Goal: Transaction & Acquisition: Subscribe to service/newsletter

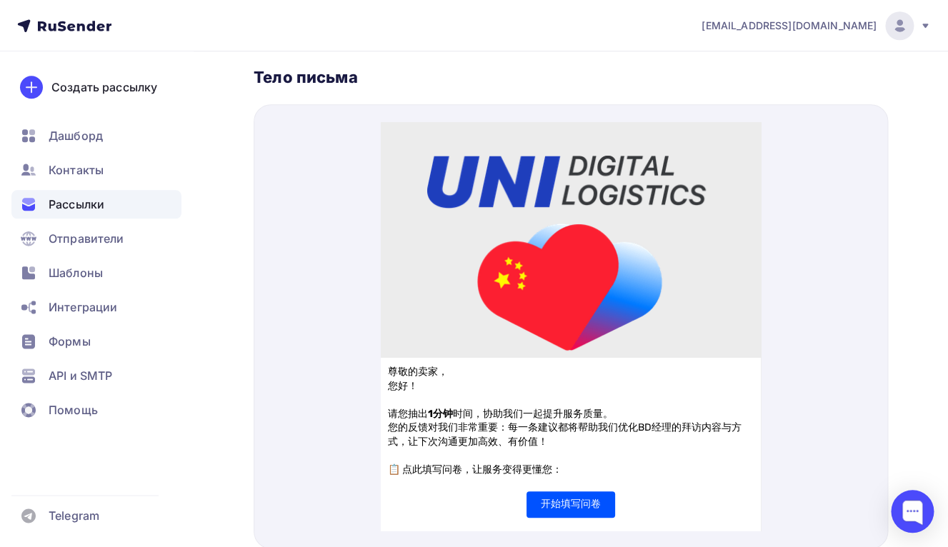
scroll to position [99, 0]
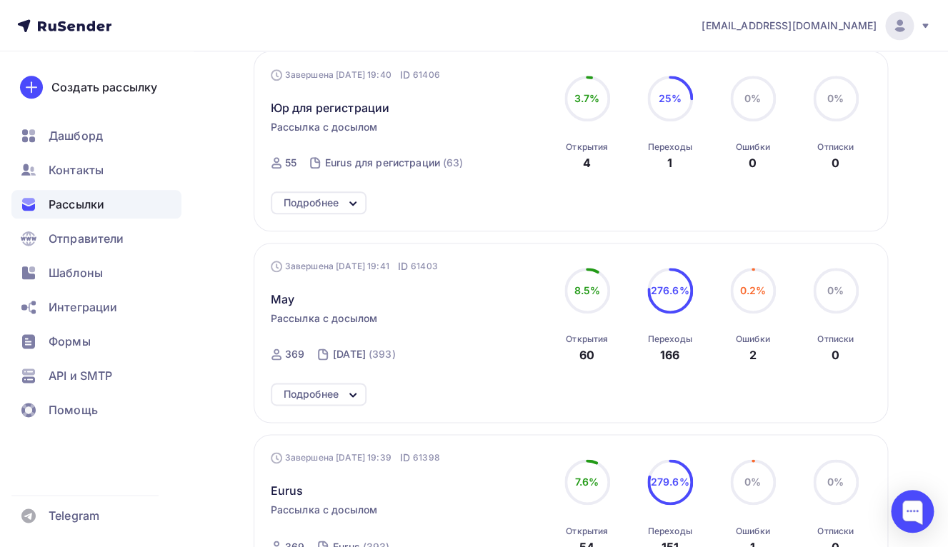
scroll to position [612, 0]
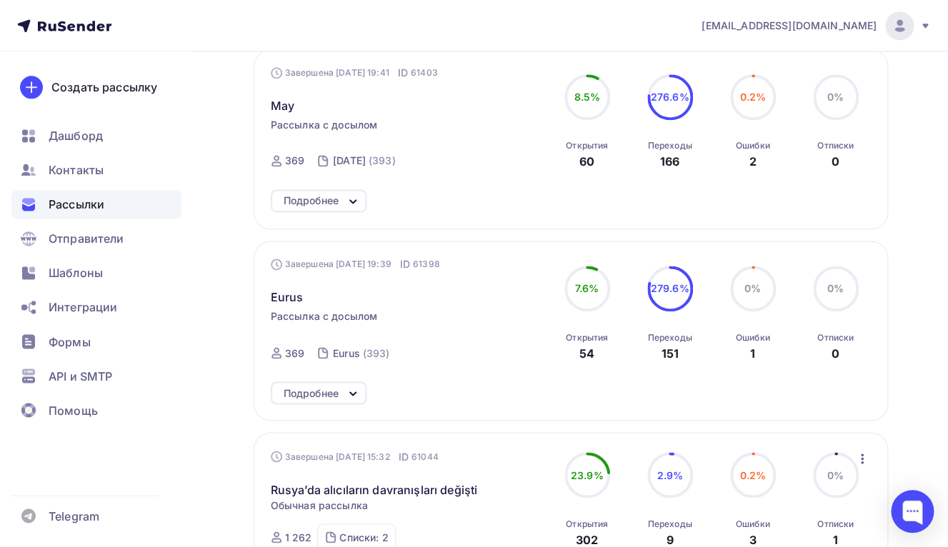
click at [325, 389] on div "Подробнее" at bounding box center [311, 392] width 55 height 17
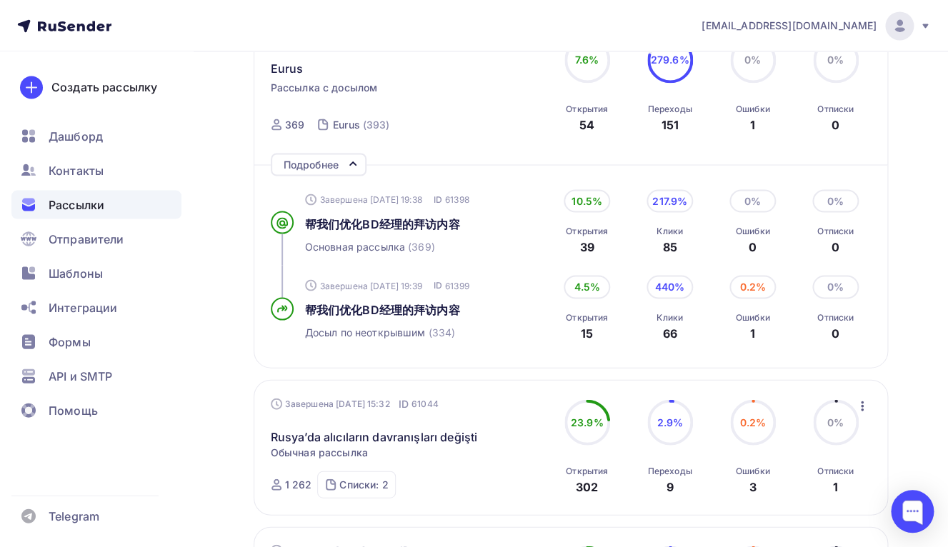
scroll to position [838, 0]
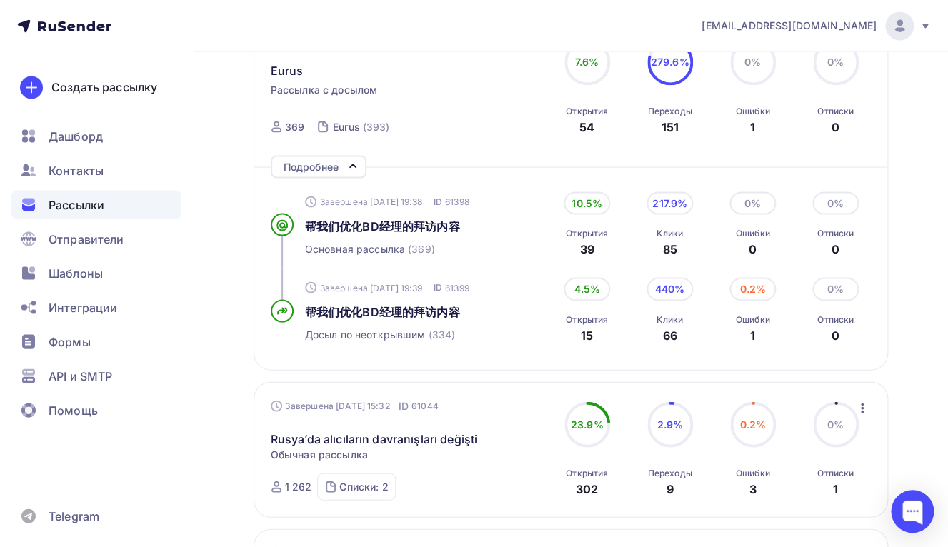
click at [306, 84] on div "Завершена [DATE] 19:39 ID 61398 Eurus Рассылка с досылом Завершена [DATE] 19:38…" at bounding box center [408, 87] width 275 height 112
click at [292, 76] on span "Eurus" at bounding box center [287, 70] width 33 height 17
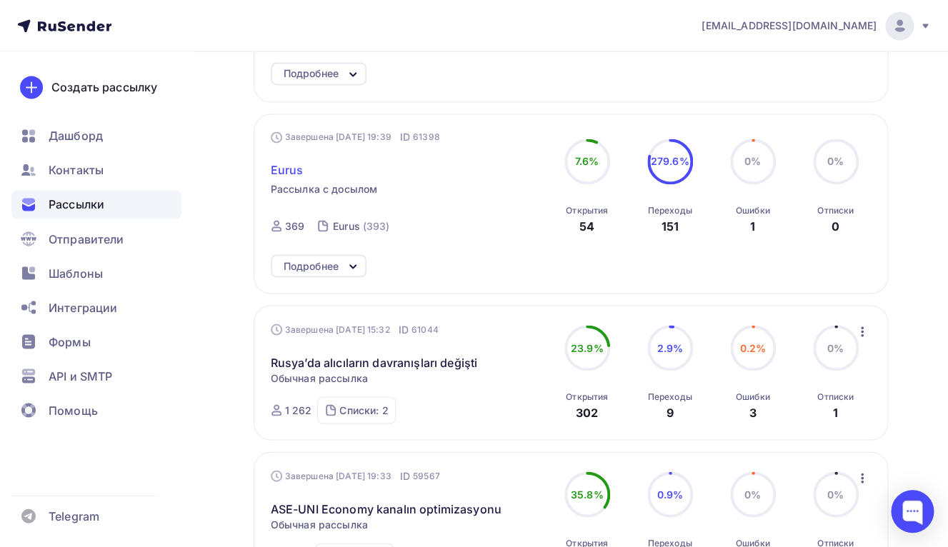
scroll to position [736, 0]
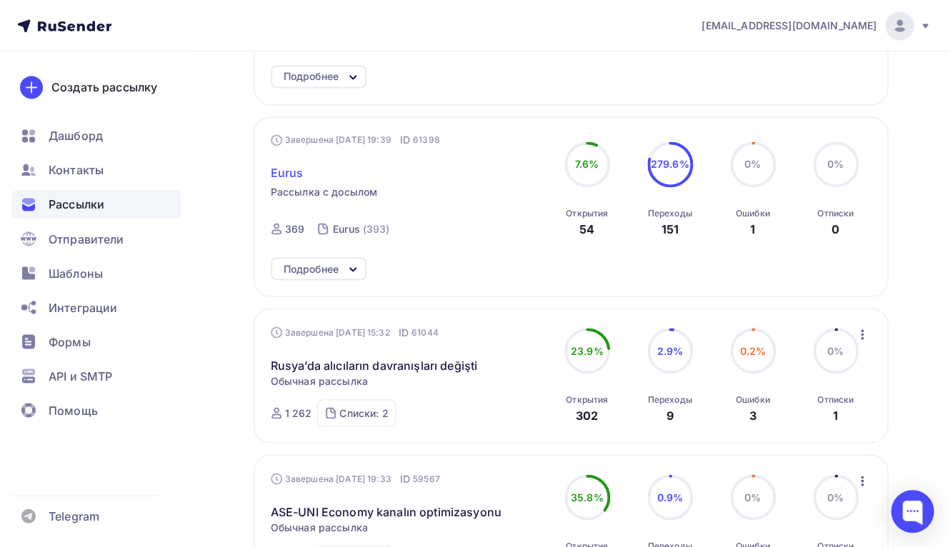
click at [286, 179] on span "Eurus" at bounding box center [287, 172] width 33 height 17
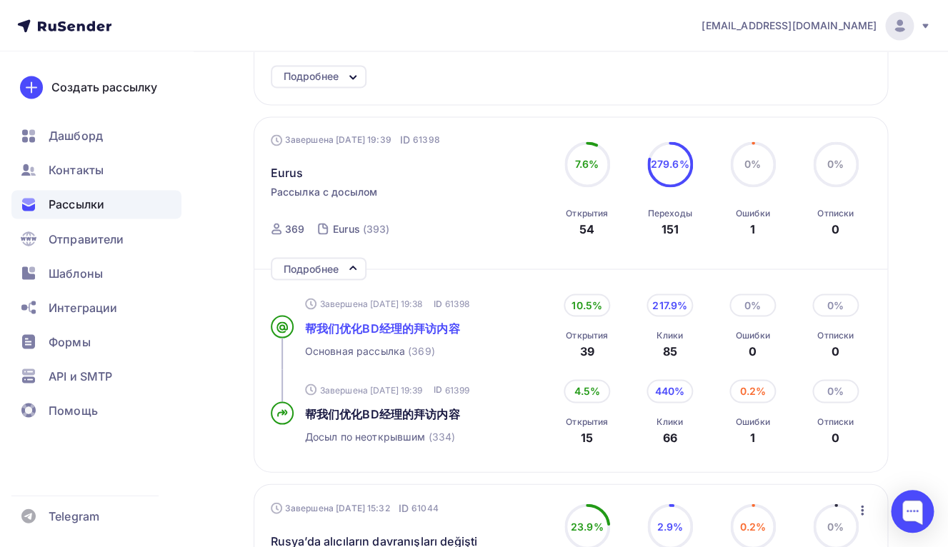
click at [372, 335] on span "帮我们优化BD经理的拜访内容" at bounding box center [382, 328] width 155 height 14
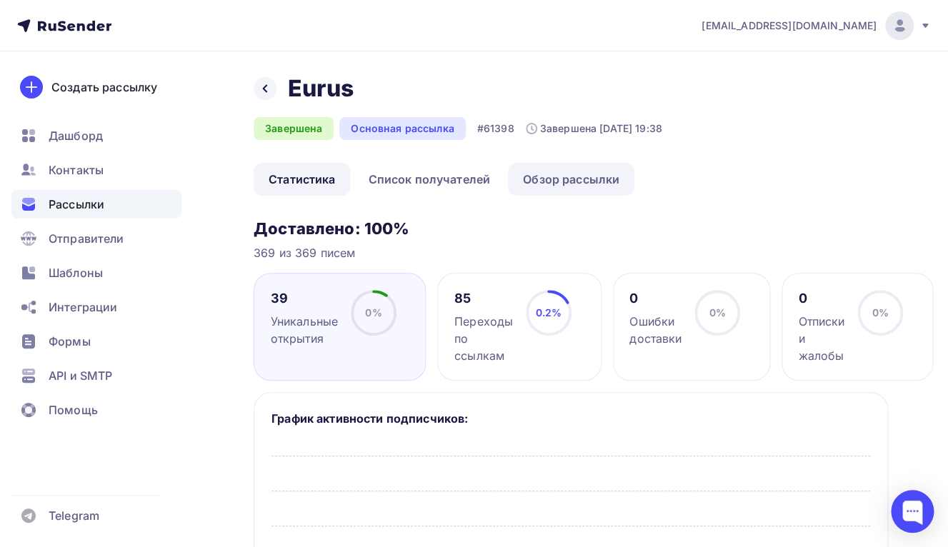
click at [533, 174] on link "Обзор рассылки" at bounding box center [571, 179] width 126 height 33
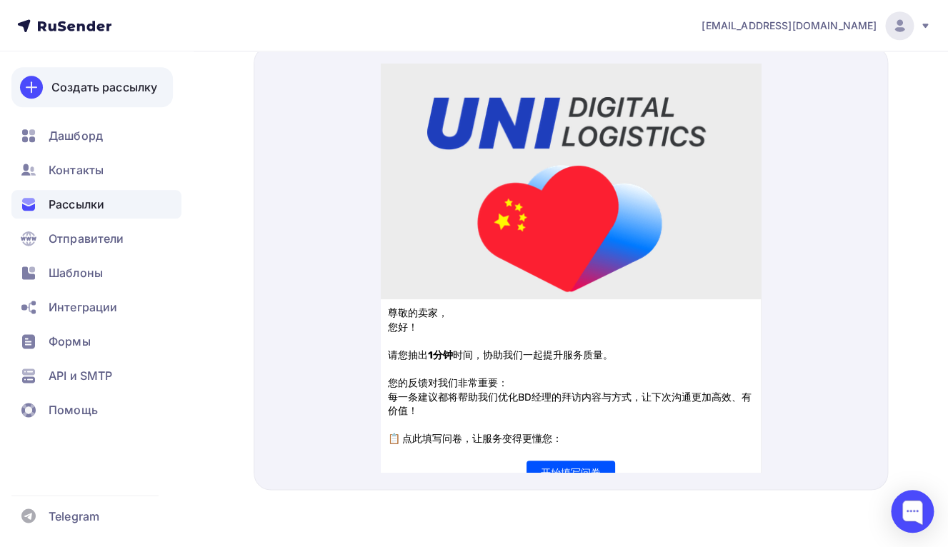
click at [85, 92] on div "Создать рассылку" at bounding box center [104, 87] width 106 height 17
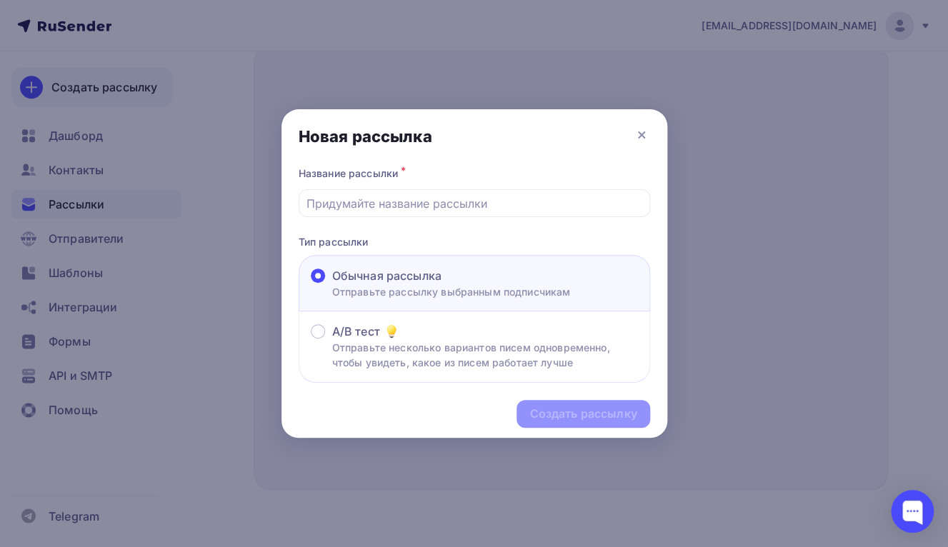
scroll to position [457, 0]
click at [514, 197] on input "text" at bounding box center [473, 203] width 335 height 17
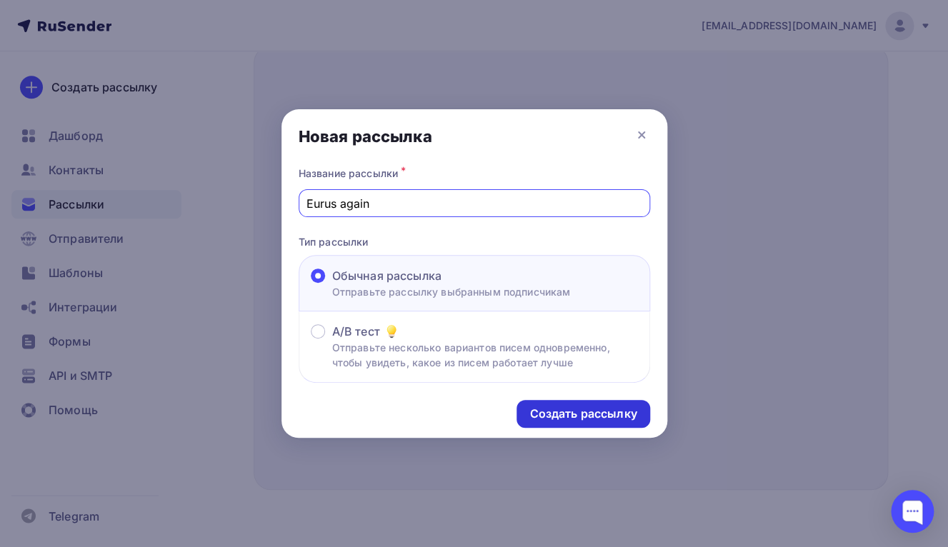
type input "Eurus again"
click at [554, 422] on div "Создать рассылку" at bounding box center [582, 414] width 107 height 16
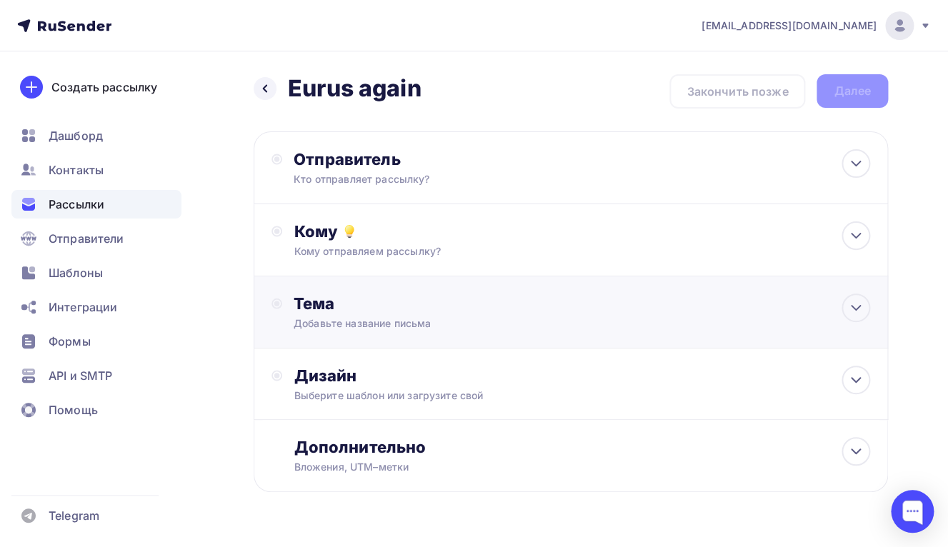
scroll to position [1, 0]
click at [418, 377] on div "Дизайн" at bounding box center [582, 375] width 577 height 20
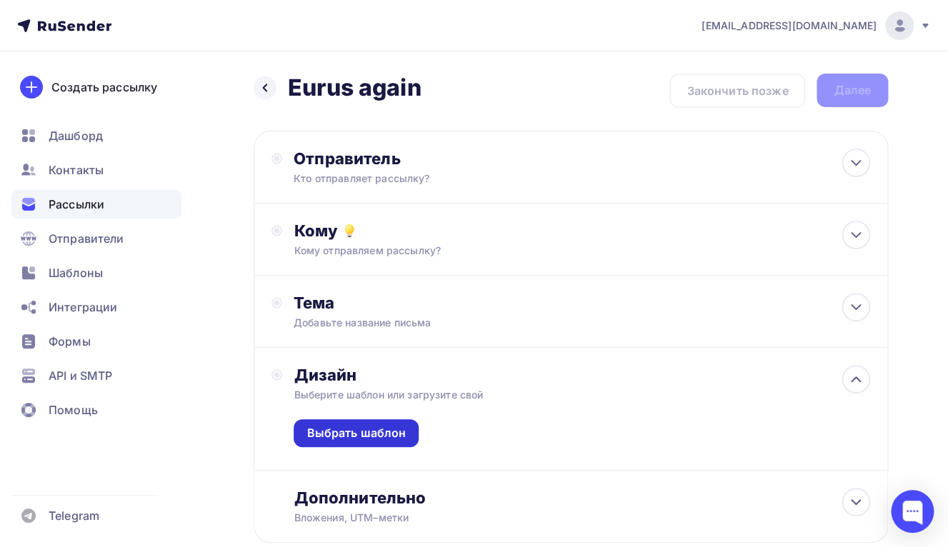
click at [378, 429] on div "Выбрать шаблон" at bounding box center [355, 433] width 99 height 16
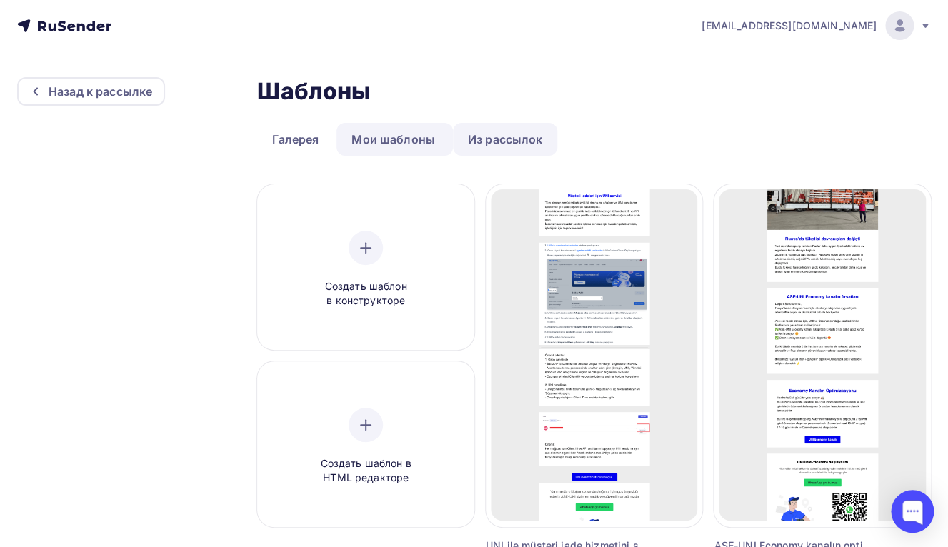
click at [496, 154] on link "Из рассылок" at bounding box center [505, 139] width 105 height 33
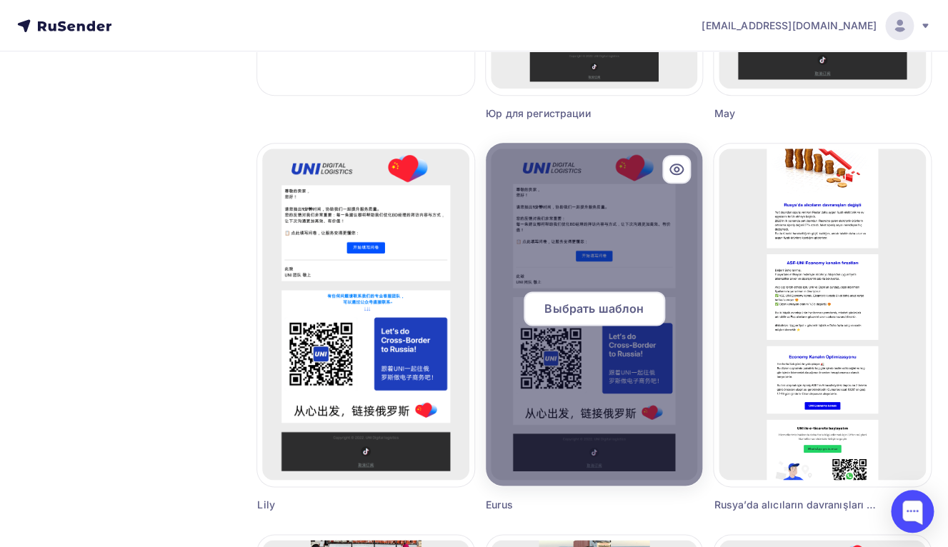
scroll to position [529, 0]
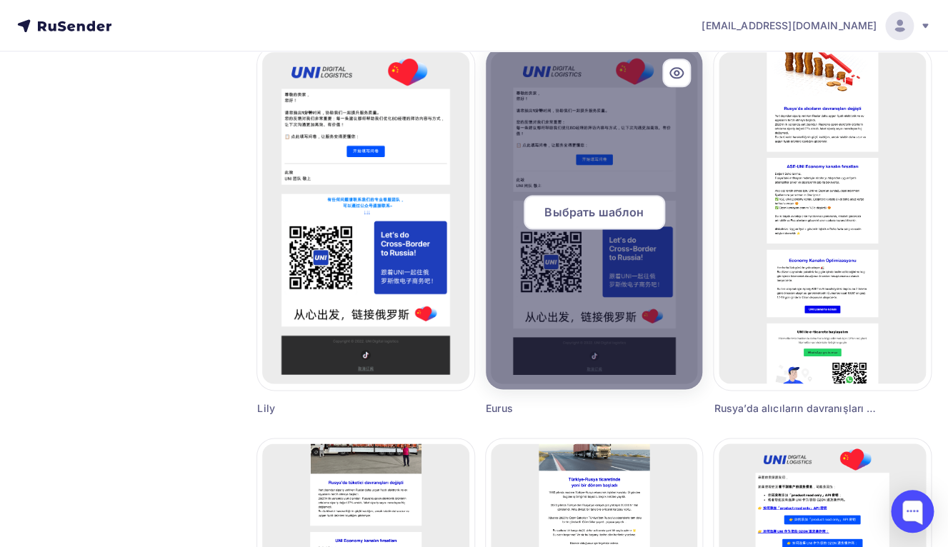
click at [584, 209] on span "Выбрать шаблон" at bounding box center [593, 212] width 99 height 17
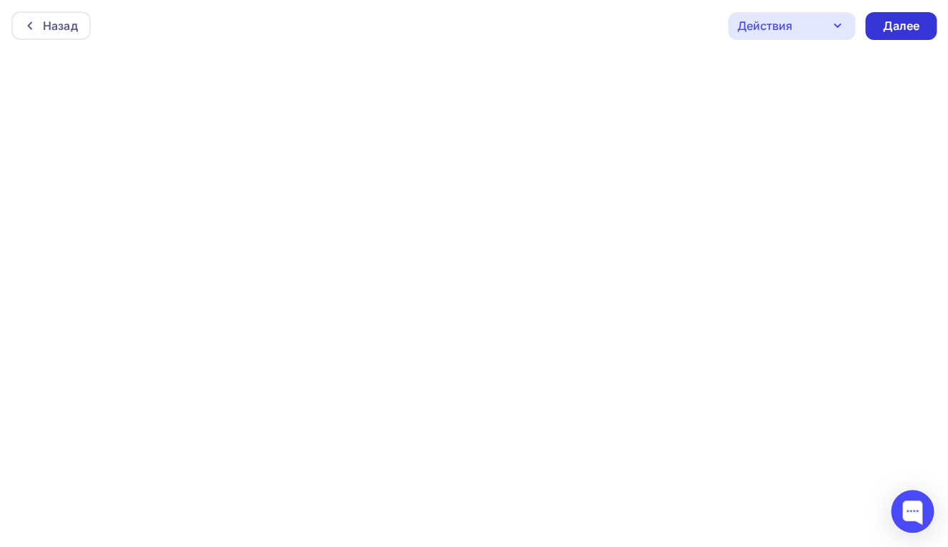
click at [889, 25] on div "Далее" at bounding box center [900, 26] width 37 height 16
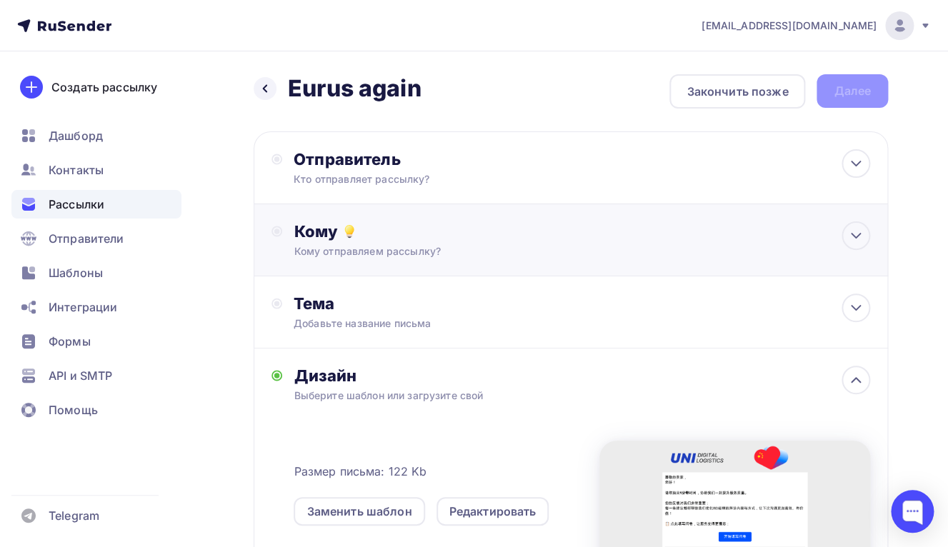
click at [356, 209] on div "Кому Кому отправляем рассылку? Списки получателей Выберите список Все списки id…" at bounding box center [571, 240] width 634 height 72
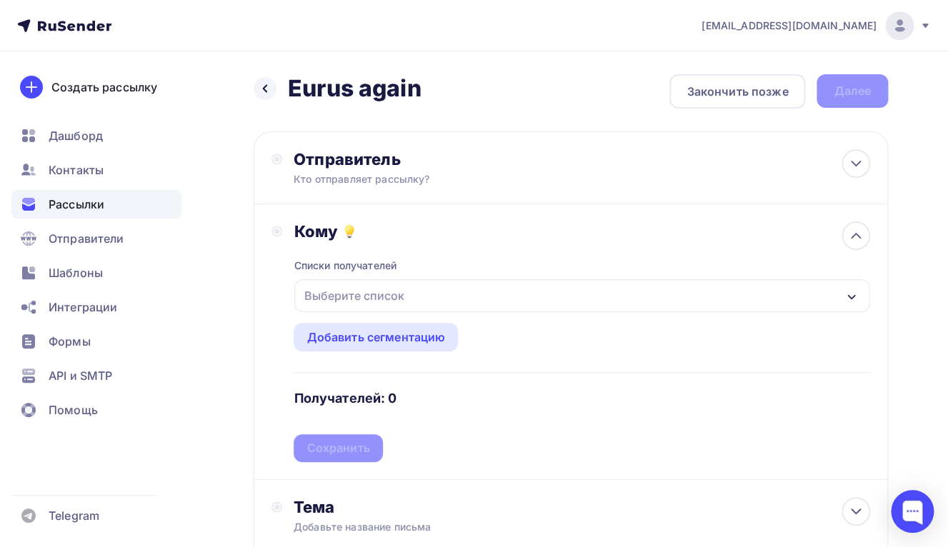
click at [360, 301] on div "Выберите список" at bounding box center [353, 296] width 111 height 26
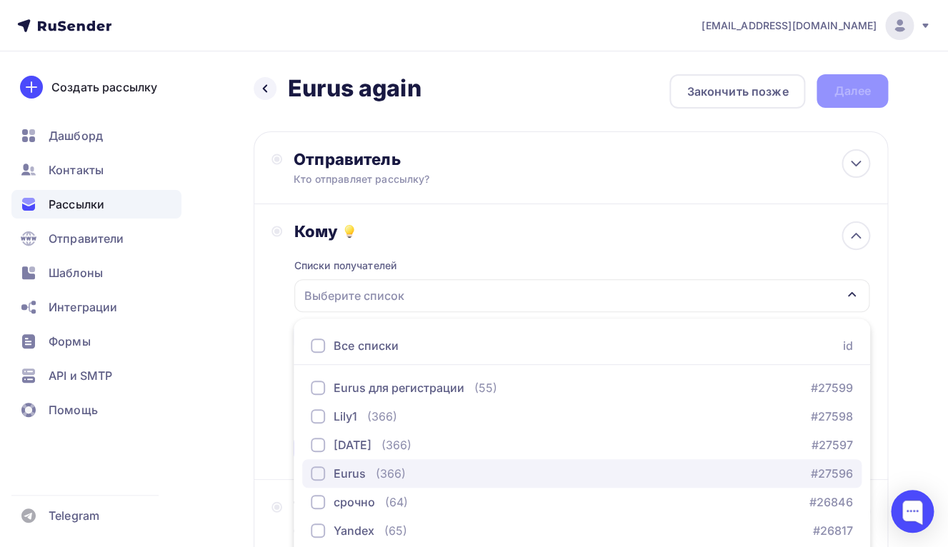
click at [319, 474] on div "button" at bounding box center [318, 474] width 14 height 14
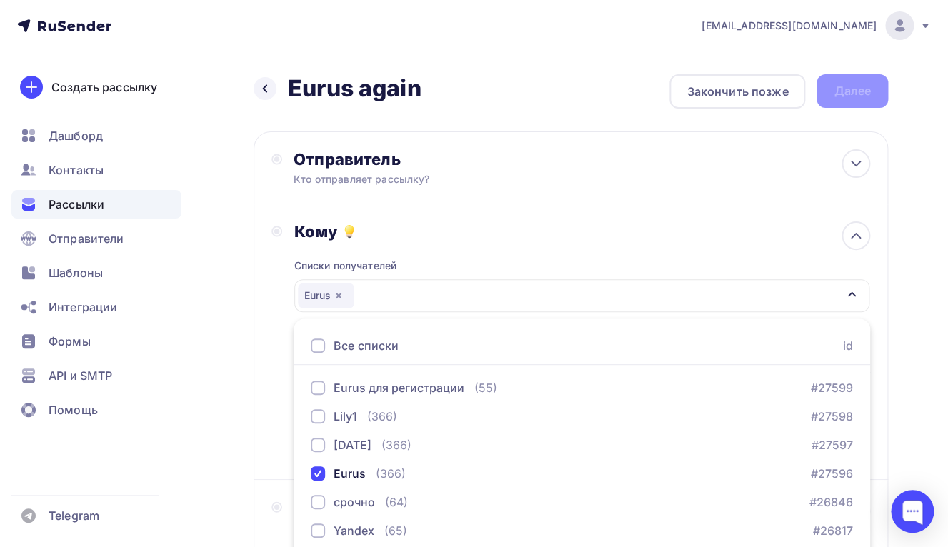
click at [251, 391] on div "Назад Eurus again [PERSON_NAME] again Закончить позже Далее Отправитель Кто отп…" at bounding box center [474, 541] width 948 height 981
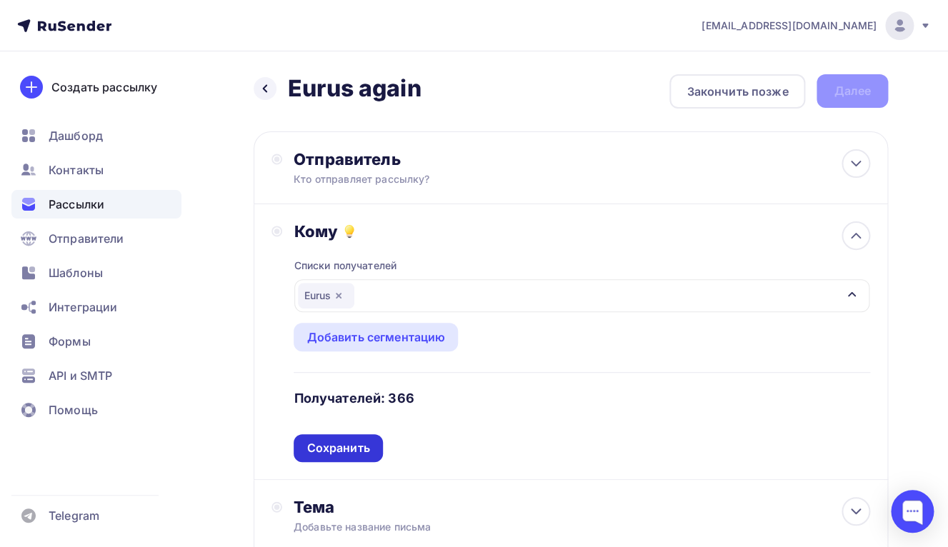
click at [329, 460] on div "Сохранить" at bounding box center [338, 448] width 89 height 28
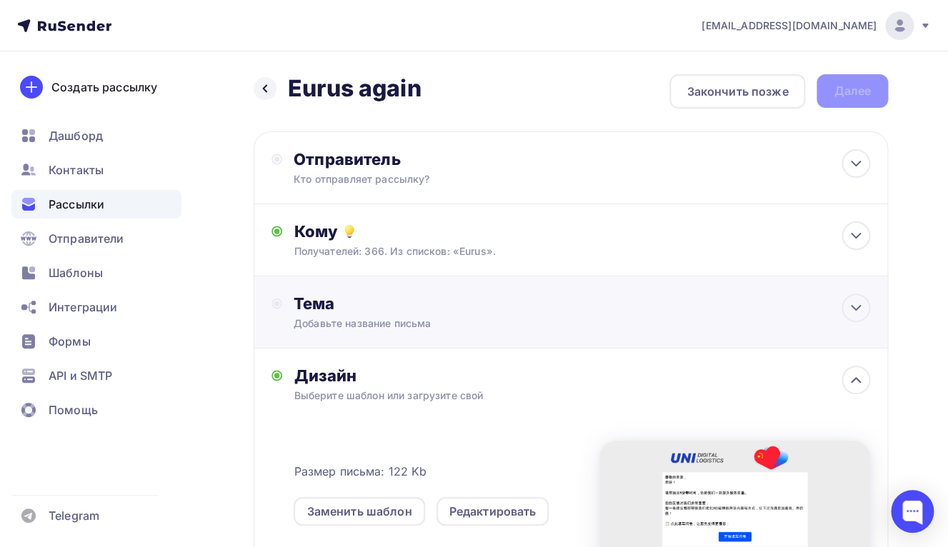
click at [379, 322] on div "Добавьте название письма" at bounding box center [421, 323] width 254 height 14
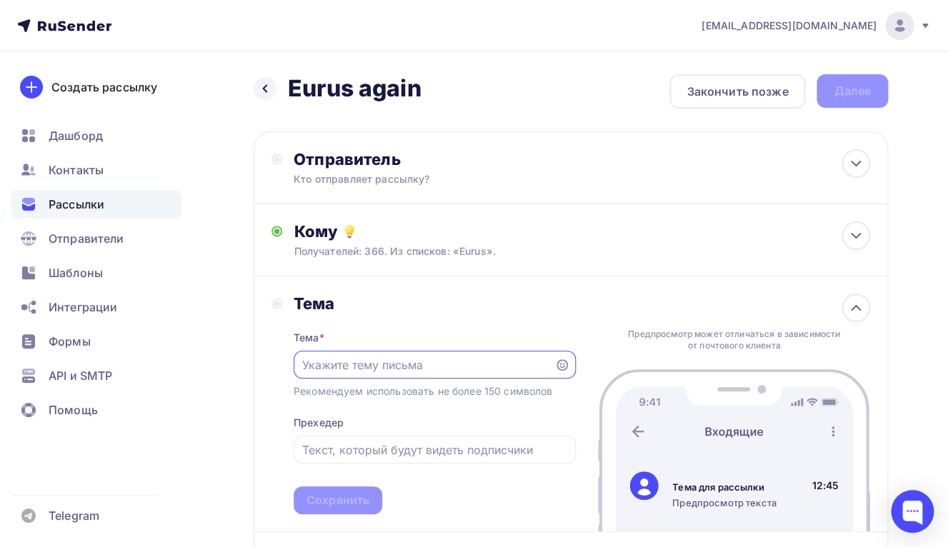
paste input "帮我们优化BD经理的拜访内容"
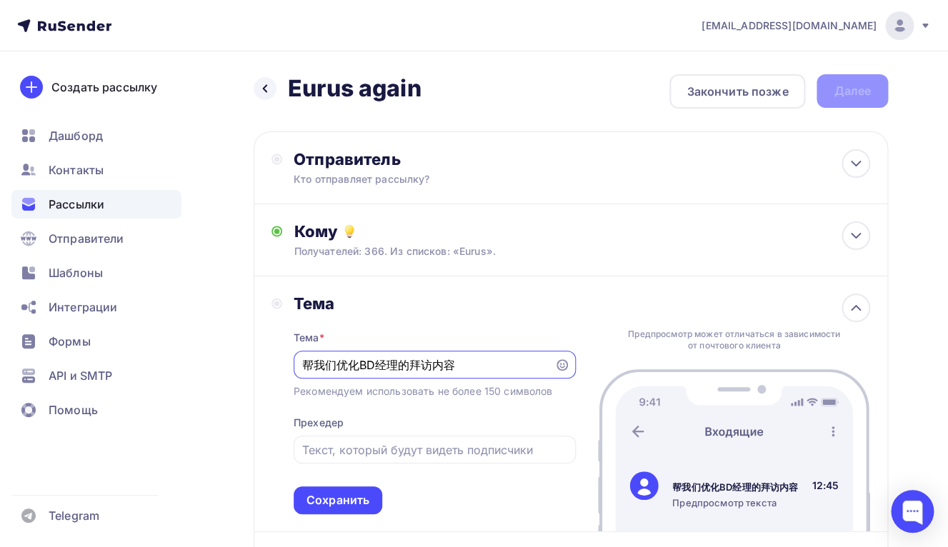
click at [308, 372] on input "帮我们优化BD经理的拜访内容" at bounding box center [423, 365] width 244 height 17
type input "请重新再帮我们优化BD经理的拜访内容"
click at [403, 452] on input "text" at bounding box center [434, 450] width 266 height 17
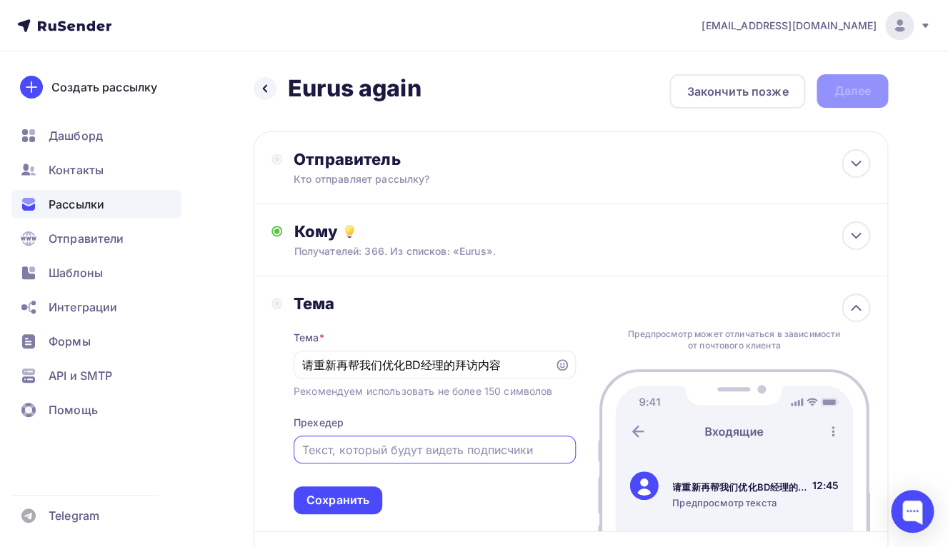
paste input "只需1分钟"
type input "只需1分钟 ，提前感谢。"
click at [534, 363] on input "请重新再帮我们优化BD经理的拜访内容" at bounding box center [423, 365] width 244 height 17
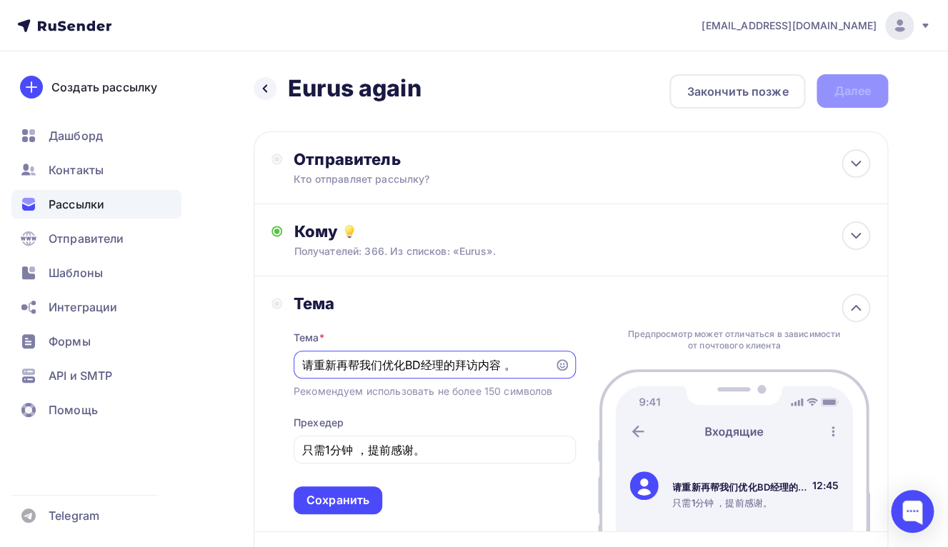
drag, startPoint x: 525, startPoint y: 369, endPoint x: 265, endPoint y: 365, distance: 260.1
click at [301, 366] on input "请重新再帮我们优化BD经理的拜访内容 。" at bounding box center [423, 365] width 244 height 17
type input "请重新再帮我们优化BD经理的拜访内容 。"
drag, startPoint x: 429, startPoint y: 449, endPoint x: 244, endPoint y: 454, distance: 185.1
click at [301, 454] on input "只需1分钟 ，提前感谢。" at bounding box center [434, 450] width 266 height 17
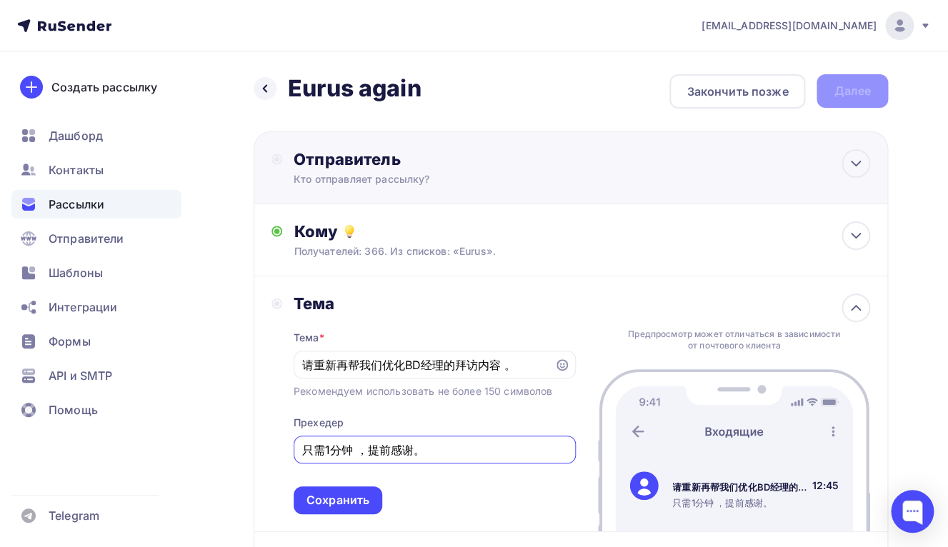
click at [426, 163] on div "Отправитель" at bounding box center [448, 159] width 309 height 20
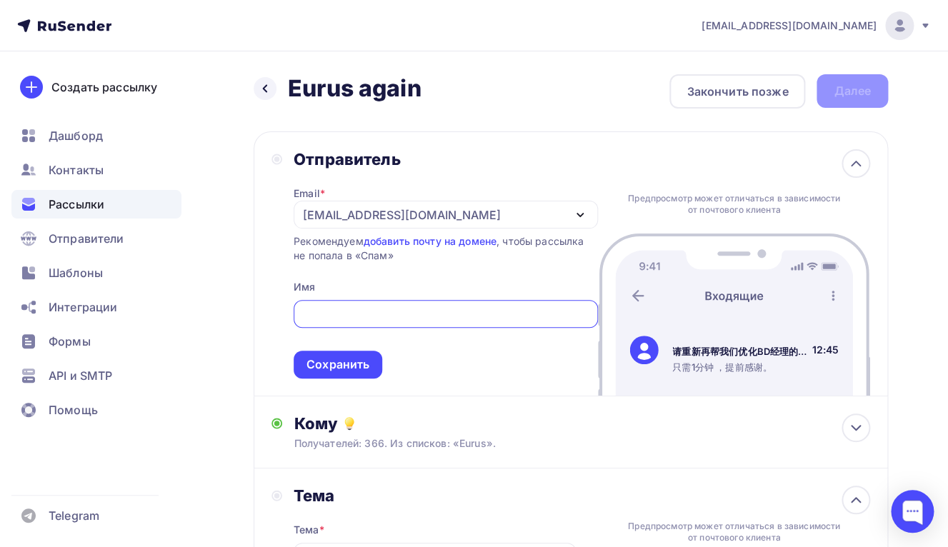
click at [436, 205] on div "[EMAIL_ADDRESS][DOMAIN_NAME]" at bounding box center [446, 215] width 304 height 28
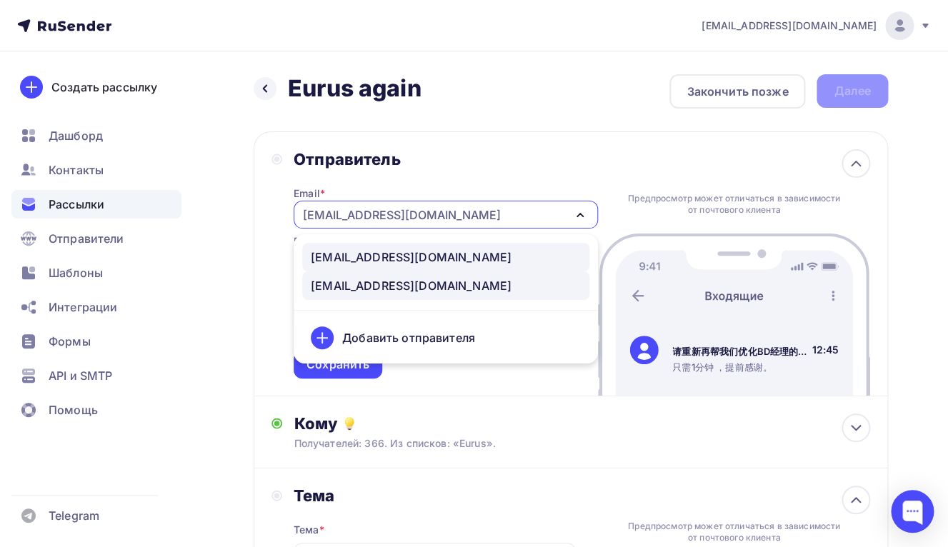
click at [434, 266] on div "[EMAIL_ADDRESS][DOMAIN_NAME]" at bounding box center [411, 257] width 201 height 17
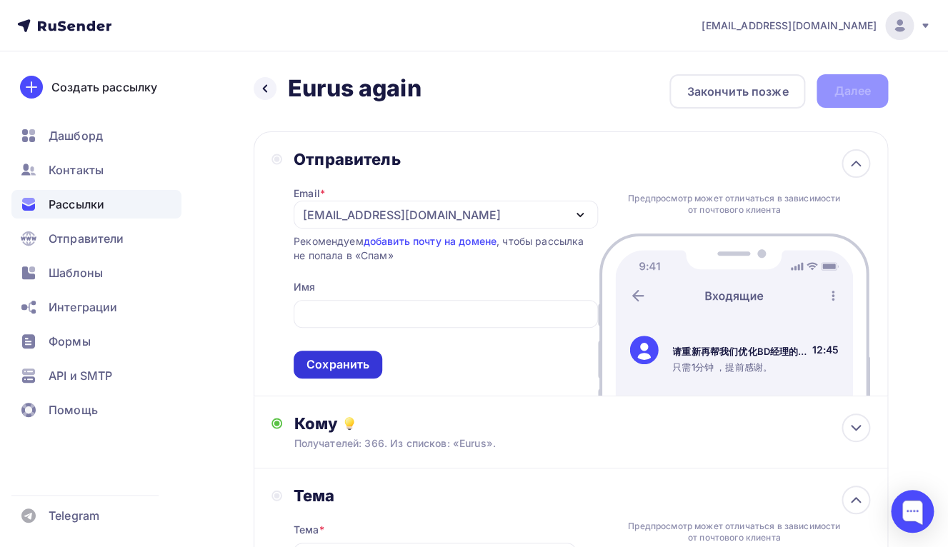
click at [322, 367] on div "Сохранить" at bounding box center [337, 365] width 63 height 16
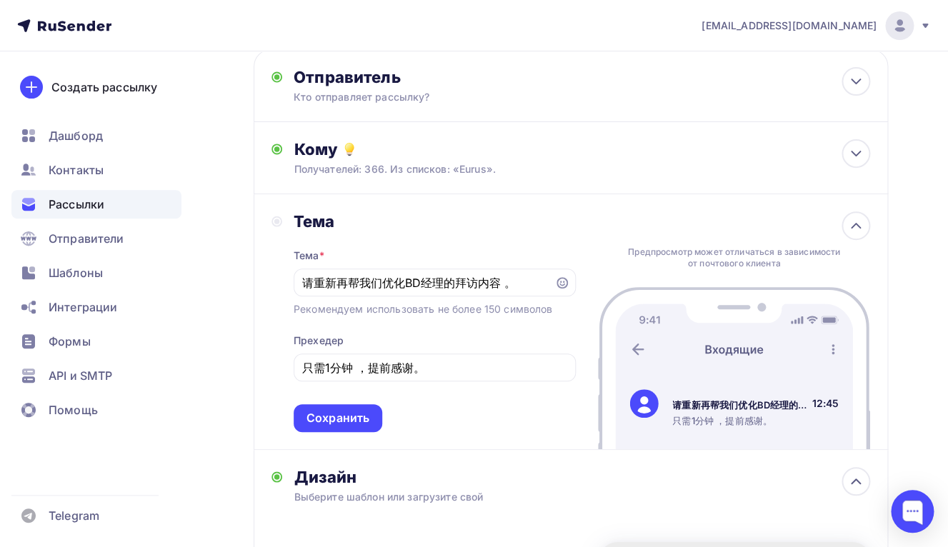
scroll to position [201, 0]
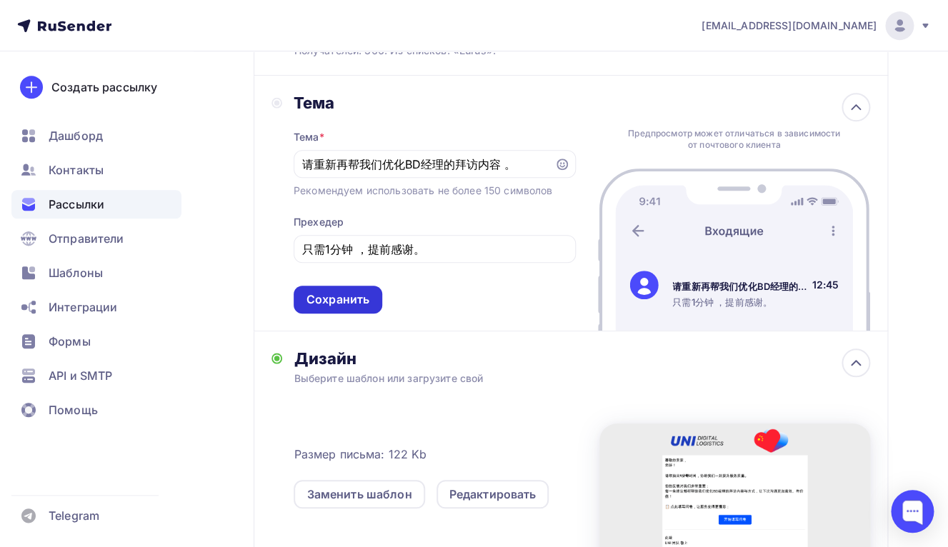
click at [341, 308] on div "Сохранить" at bounding box center [337, 299] width 63 height 16
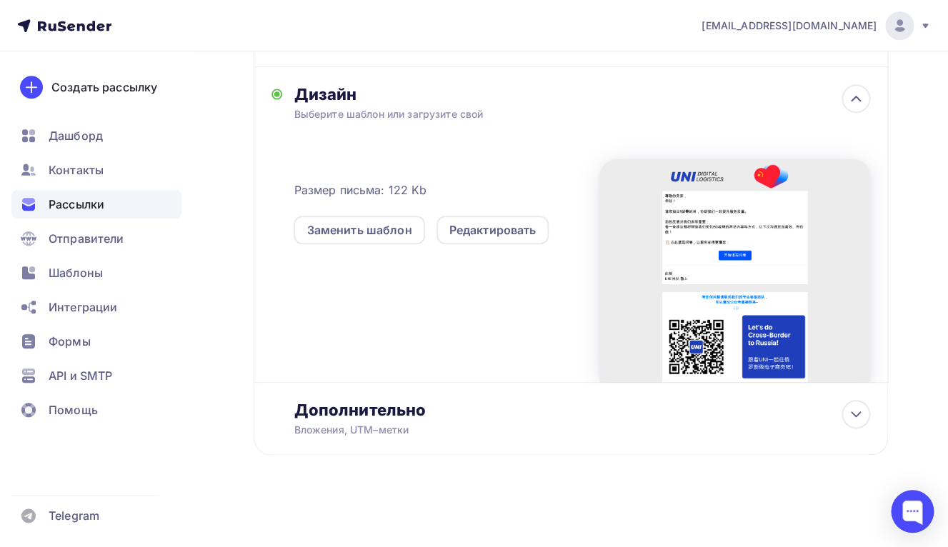
scroll to position [0, 0]
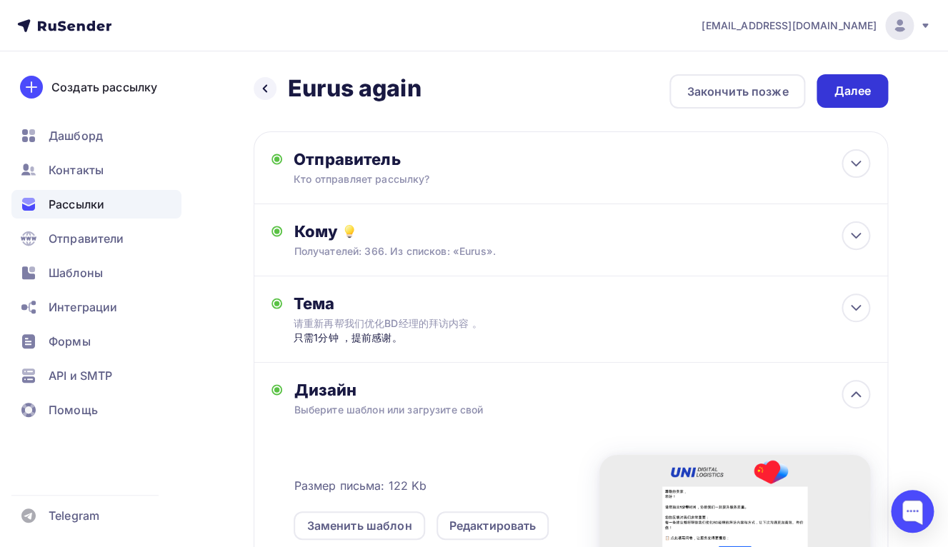
click at [837, 93] on div "Далее" at bounding box center [852, 91] width 37 height 16
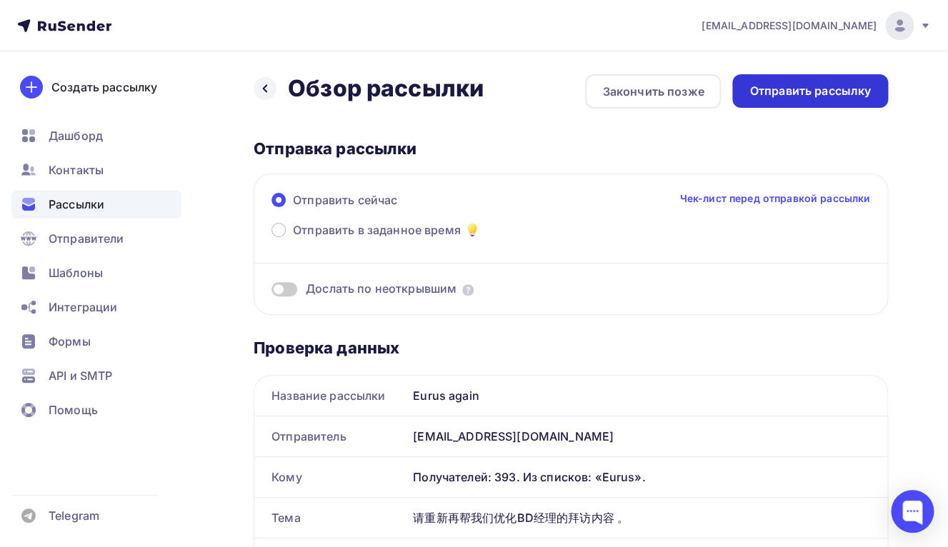
click at [784, 100] on div "Отправить рассылку" at bounding box center [810, 91] width 156 height 34
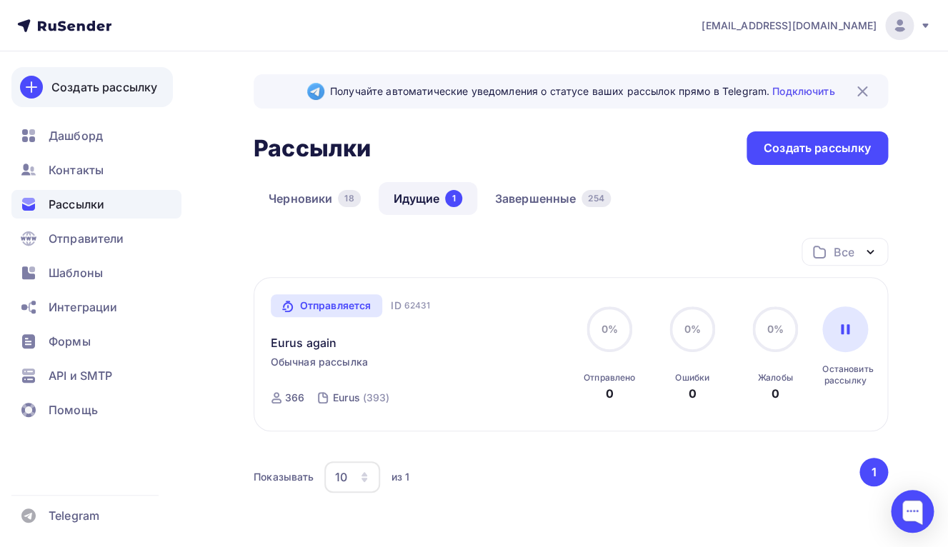
click at [39, 89] on icon at bounding box center [31, 87] width 17 height 17
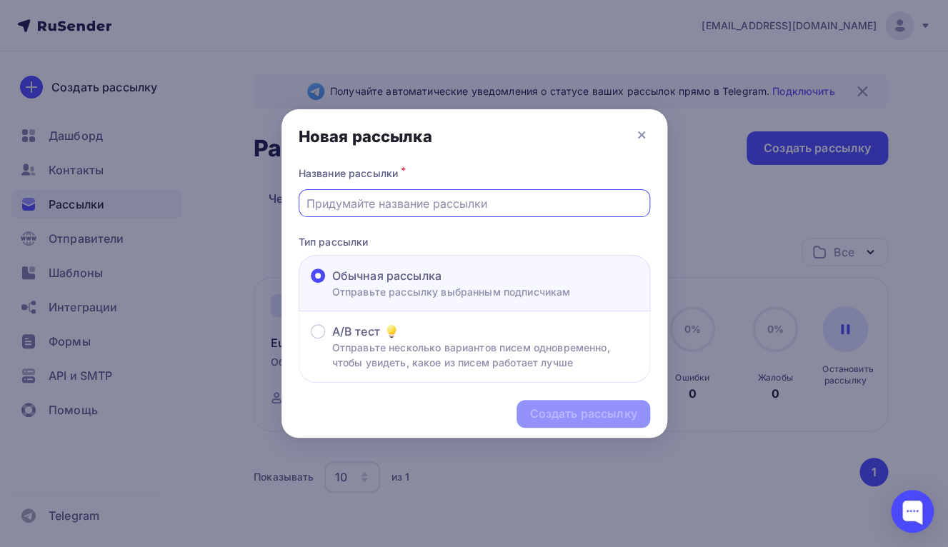
click at [422, 204] on input "text" at bounding box center [473, 203] width 335 height 17
type input "May again"
click at [572, 417] on div "Создать рассылку" at bounding box center [582, 414] width 107 height 16
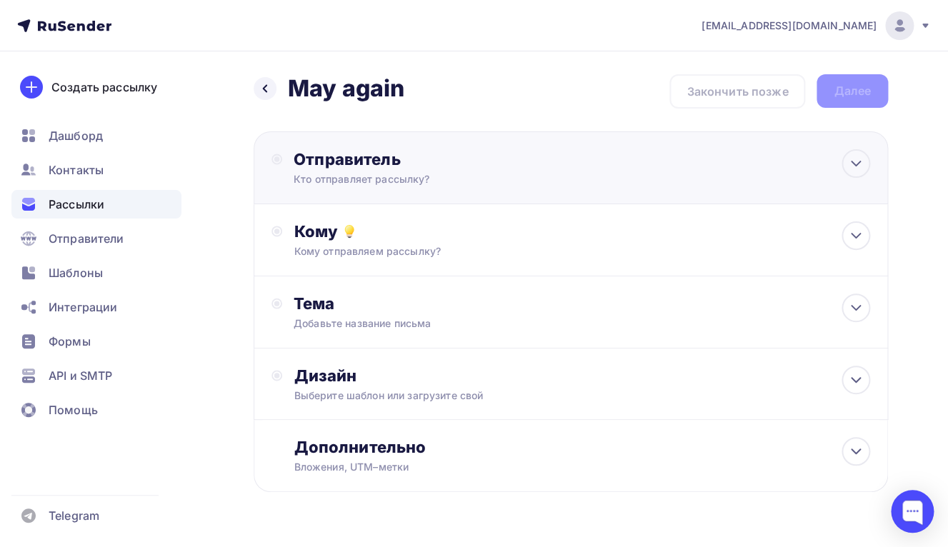
click at [363, 164] on div "Отправитель" at bounding box center [448, 159] width 309 height 20
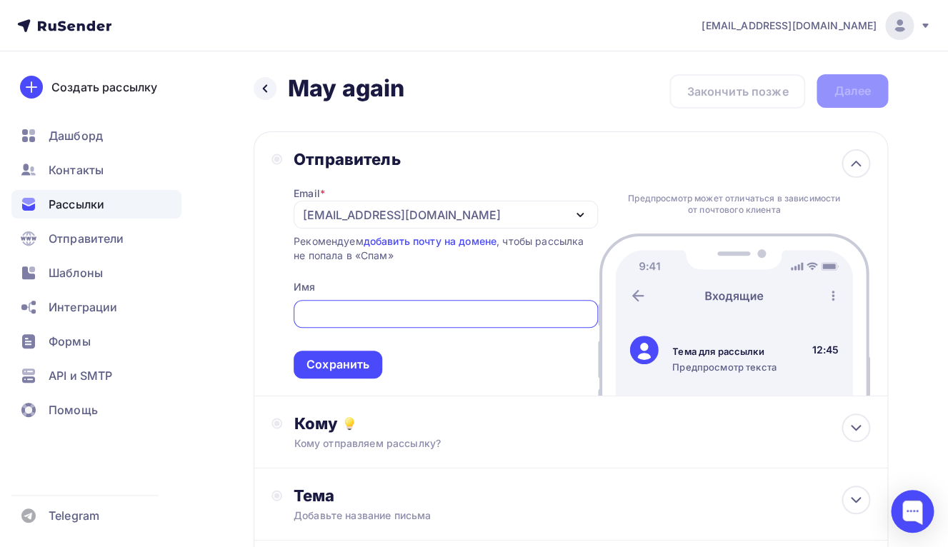
click at [377, 211] on div "[EMAIL_ADDRESS][DOMAIN_NAME]" at bounding box center [402, 214] width 198 height 17
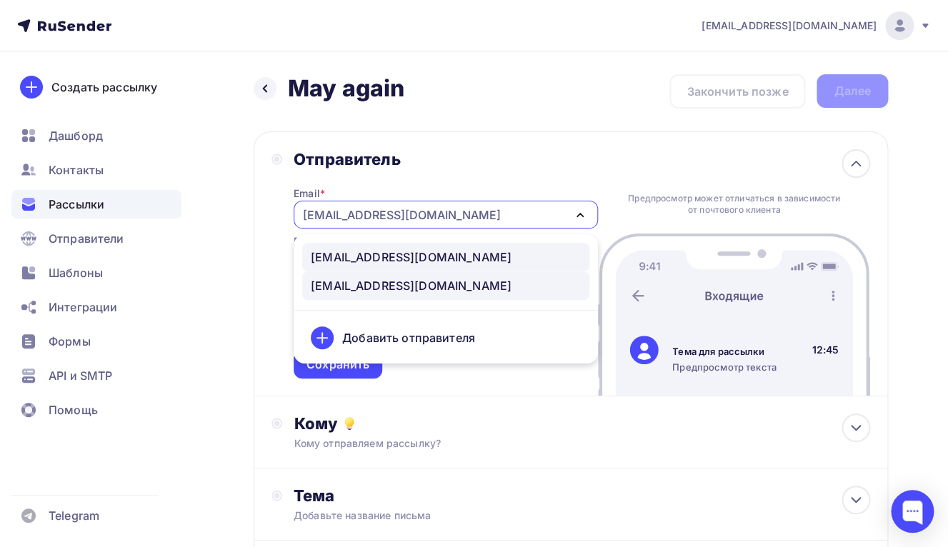
click at [371, 260] on div "[EMAIL_ADDRESS][DOMAIN_NAME]" at bounding box center [411, 257] width 201 height 17
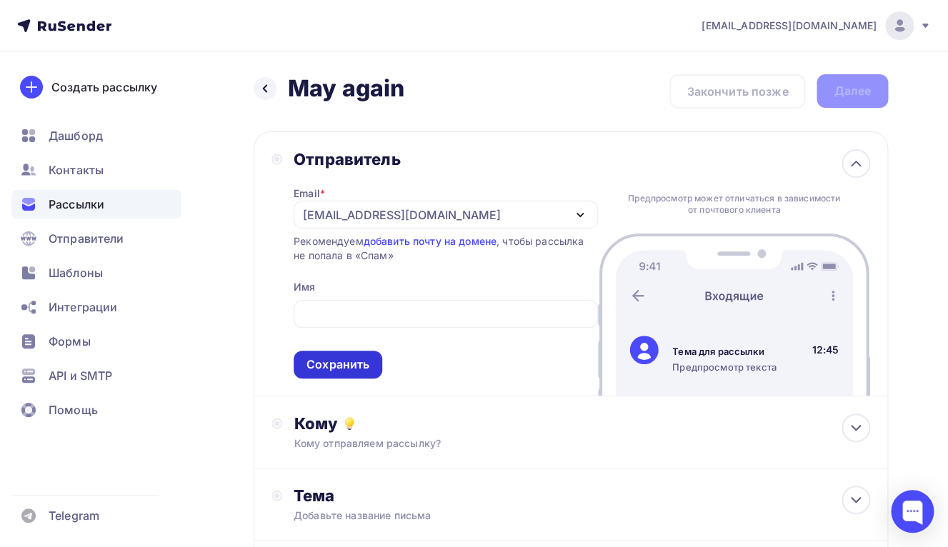
click at [346, 358] on div "Сохранить" at bounding box center [338, 365] width 89 height 28
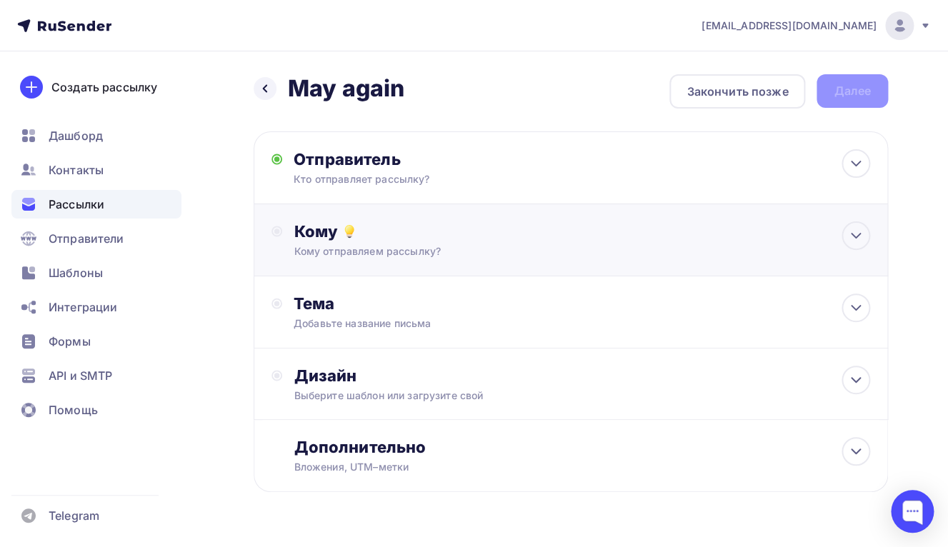
click at [376, 263] on div "Кому Кому отправляем рассылку? Списки получателей Выберите список Все списки id…" at bounding box center [571, 240] width 634 height 72
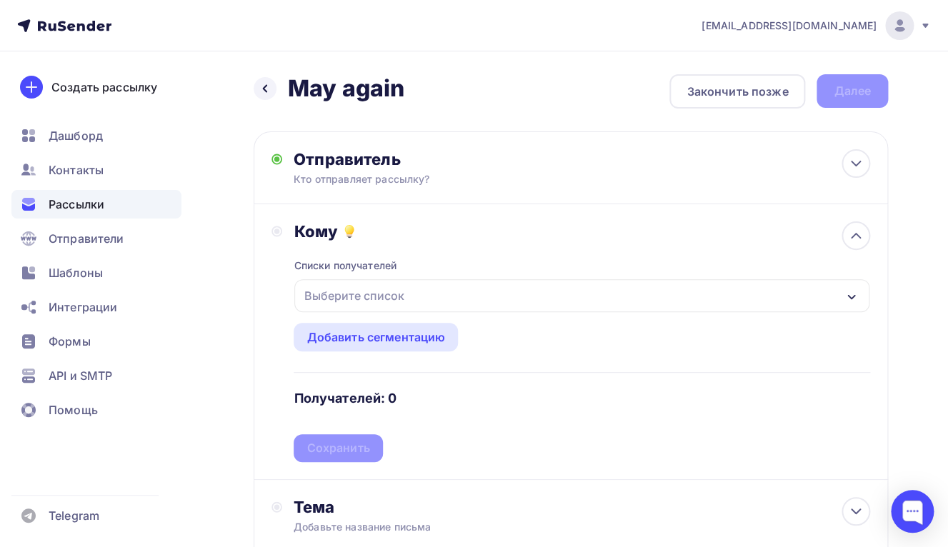
click at [377, 299] on div "Выберите список" at bounding box center [353, 296] width 111 height 26
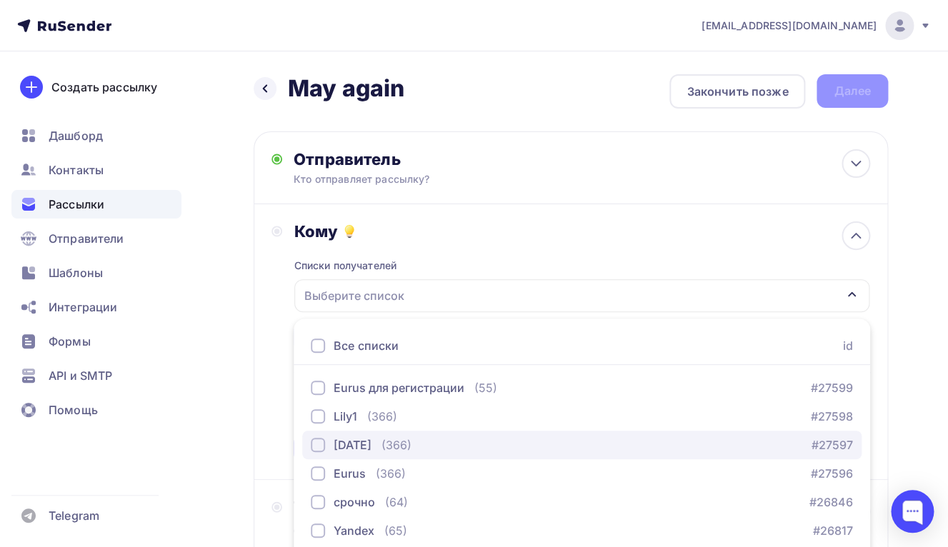
click at [315, 444] on div "button" at bounding box center [318, 445] width 14 height 14
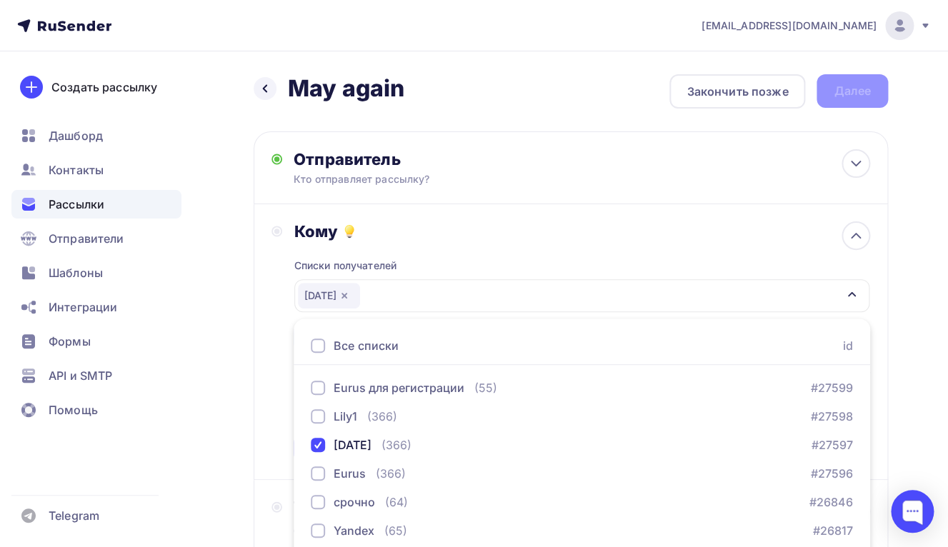
click at [269, 376] on div "Кому Списки получателей [DATE] Все списки id Eurus для регистрации (55) #27599 …" at bounding box center [571, 342] width 634 height 276
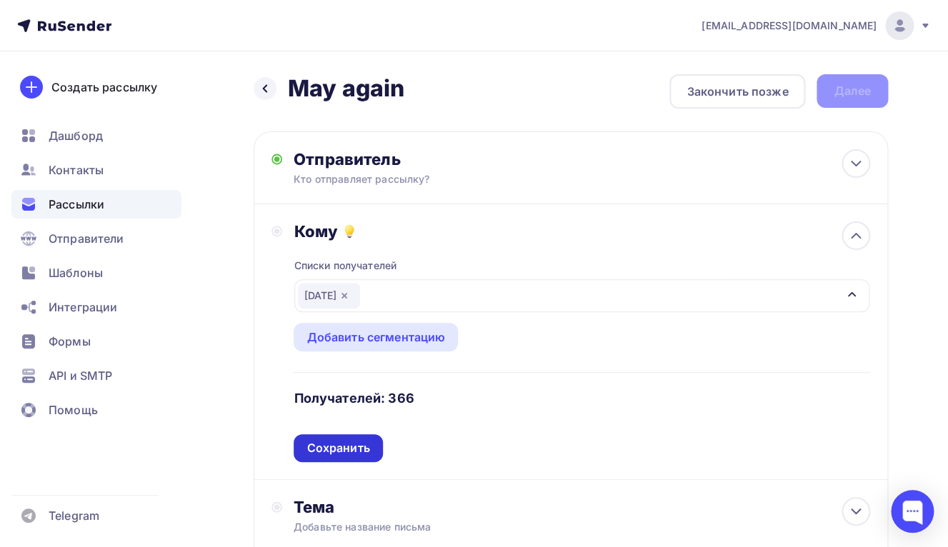
click at [324, 448] on div "Сохранить" at bounding box center [337, 448] width 63 height 16
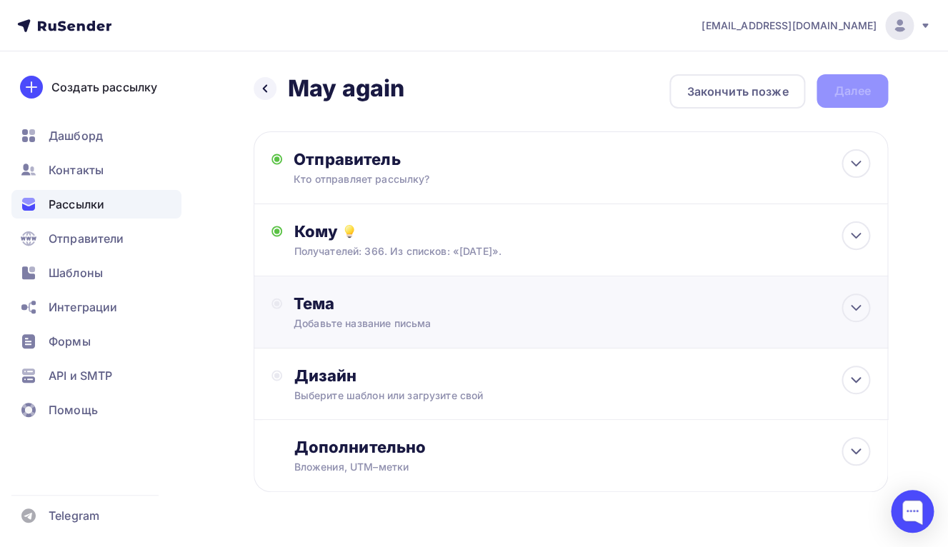
click at [364, 309] on div "Тема" at bounding box center [435, 304] width 282 height 20
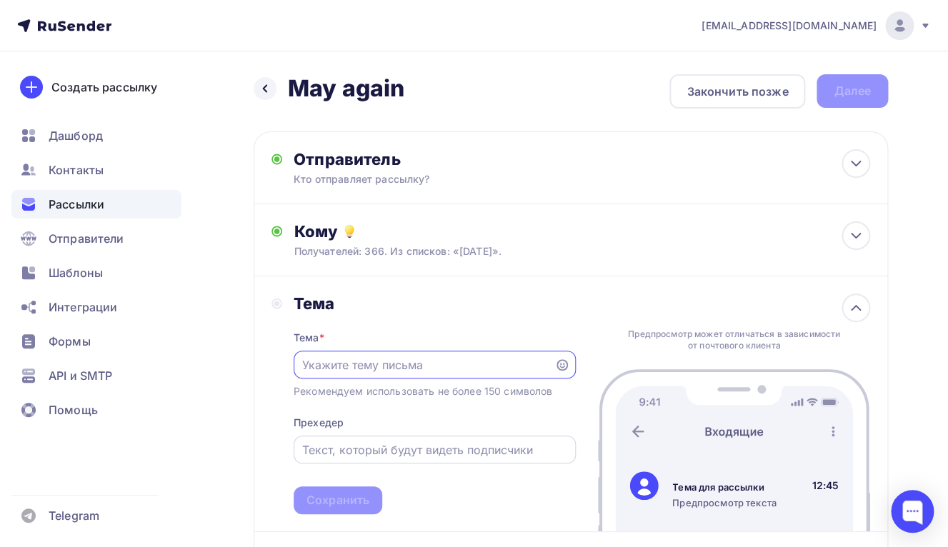
click at [336, 454] on input "text" at bounding box center [434, 450] width 266 height 17
paste input "只需1分钟 ，提前感谢。"
type input "只需1分钟 ，提前感谢。"
click at [413, 367] on input "text" at bounding box center [423, 365] width 244 height 17
paste input "请重新再帮我们优化BD经理的拜访内容 。"
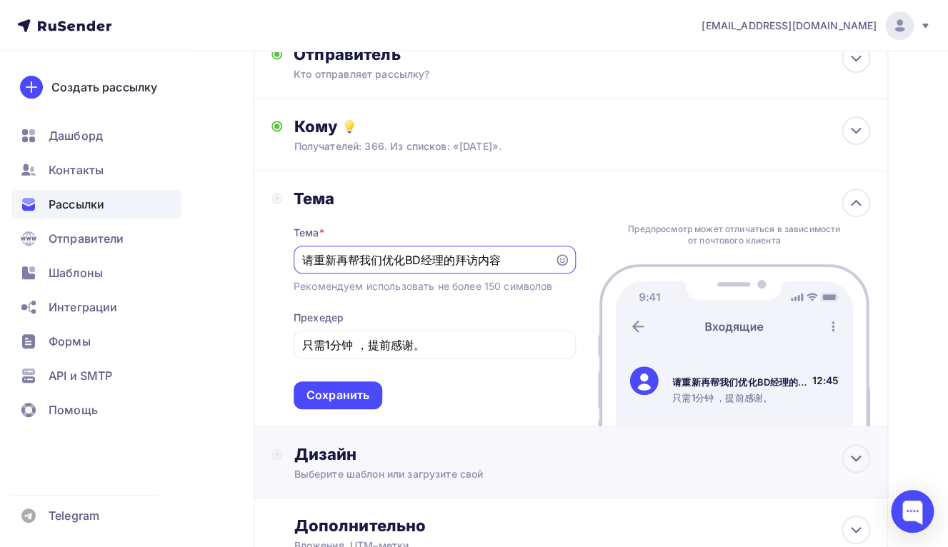
scroll to position [108, 0]
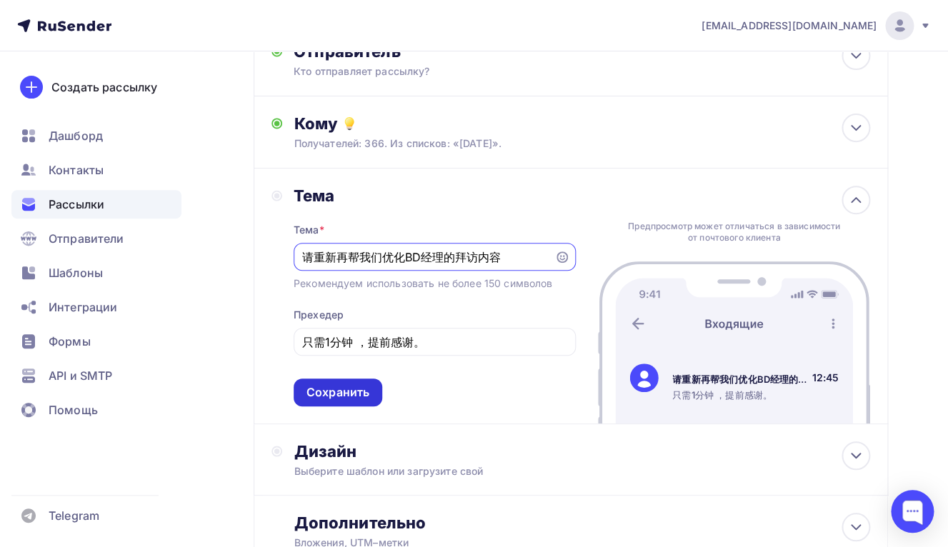
type input "请重新再帮我们优化BD经理的拜访内容"
click at [352, 399] on div "Сохранить" at bounding box center [337, 392] width 63 height 16
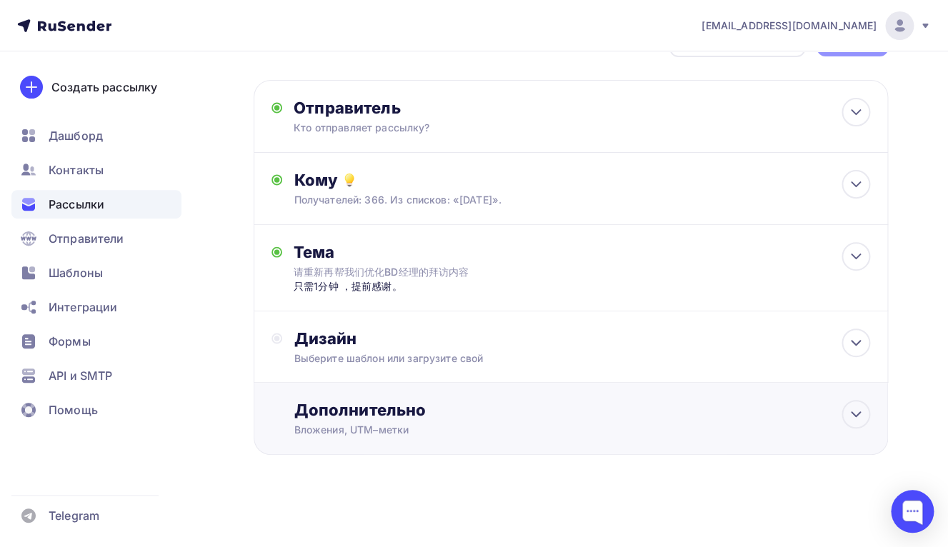
scroll to position [54, 0]
click at [407, 342] on div "Дизайн" at bounding box center [582, 339] width 577 height 20
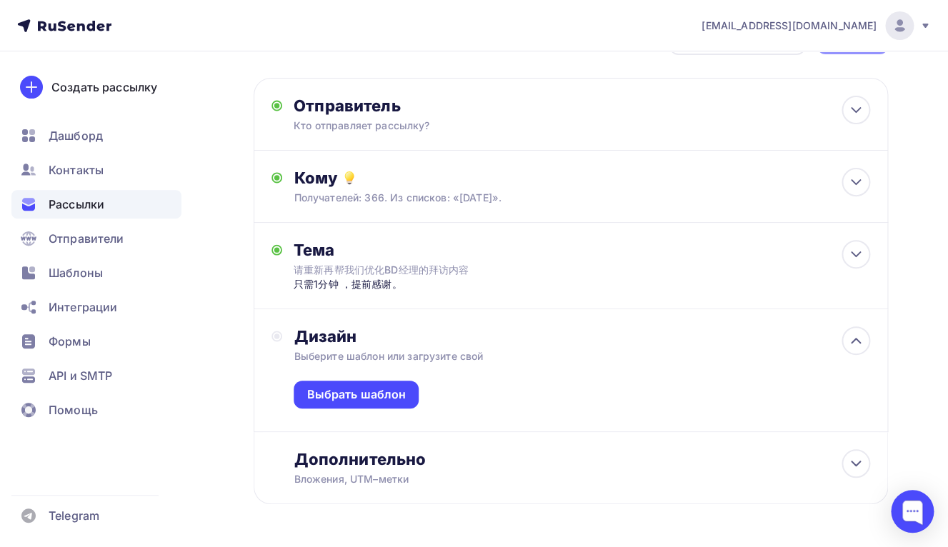
scroll to position [54, 0]
click at [382, 400] on div "Выбрать шаблон" at bounding box center [355, 394] width 99 height 16
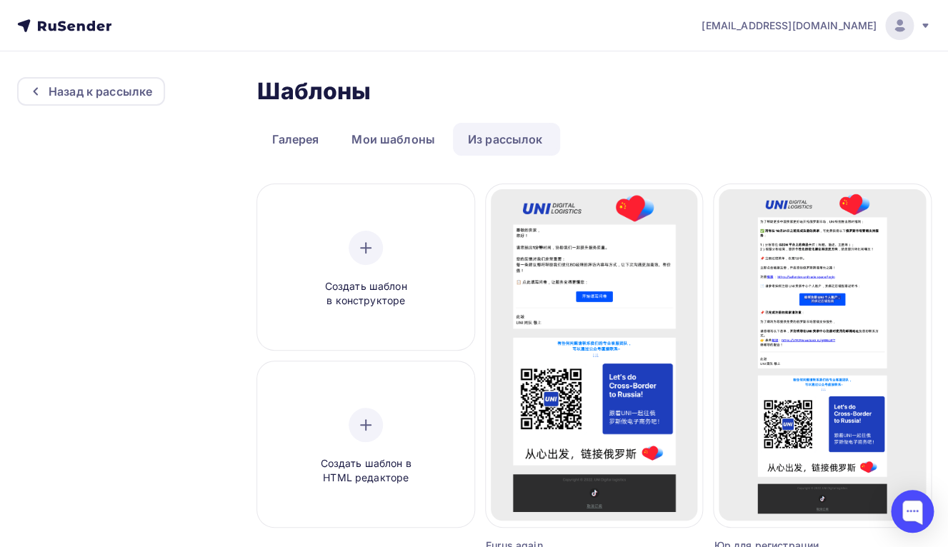
click at [498, 145] on link "Из рассылок" at bounding box center [505, 139] width 105 height 33
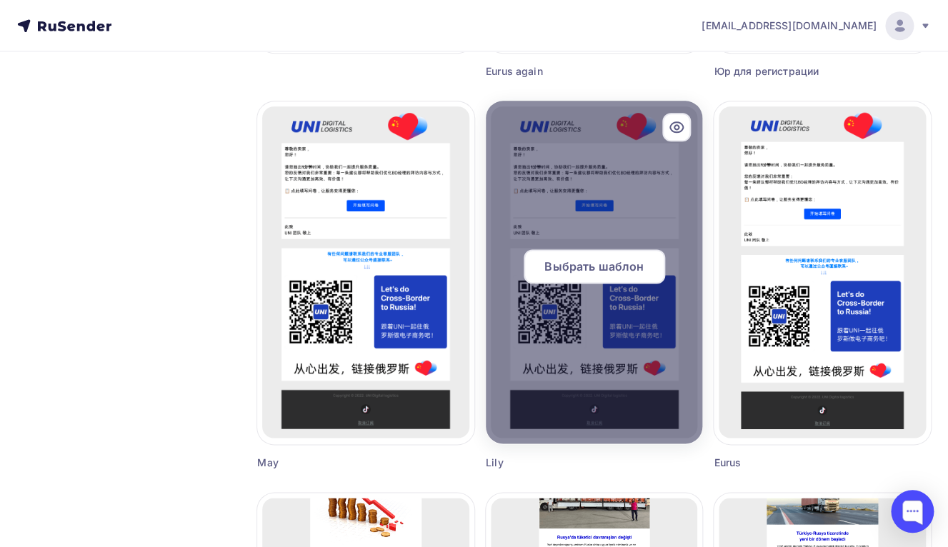
scroll to position [497, 0]
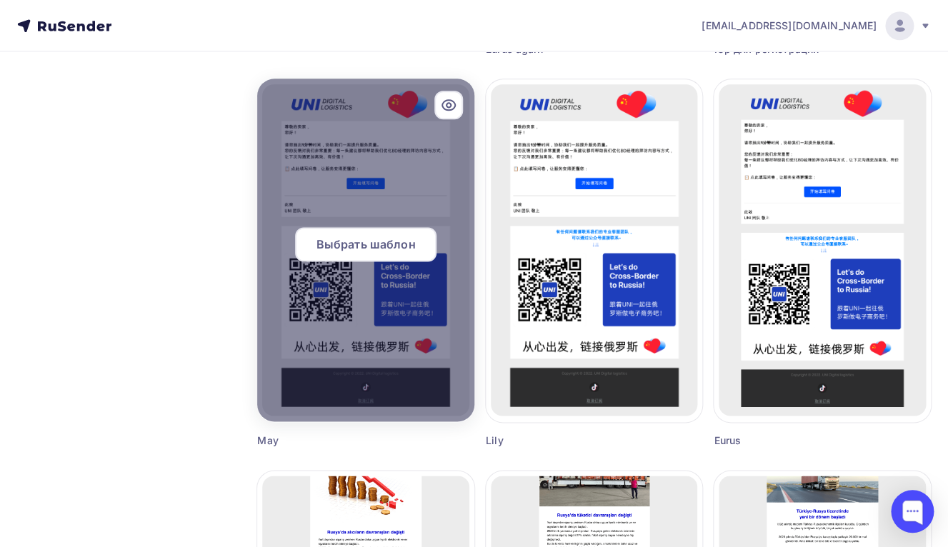
click at [356, 256] on div "Выбрать шаблон" at bounding box center [365, 244] width 141 height 34
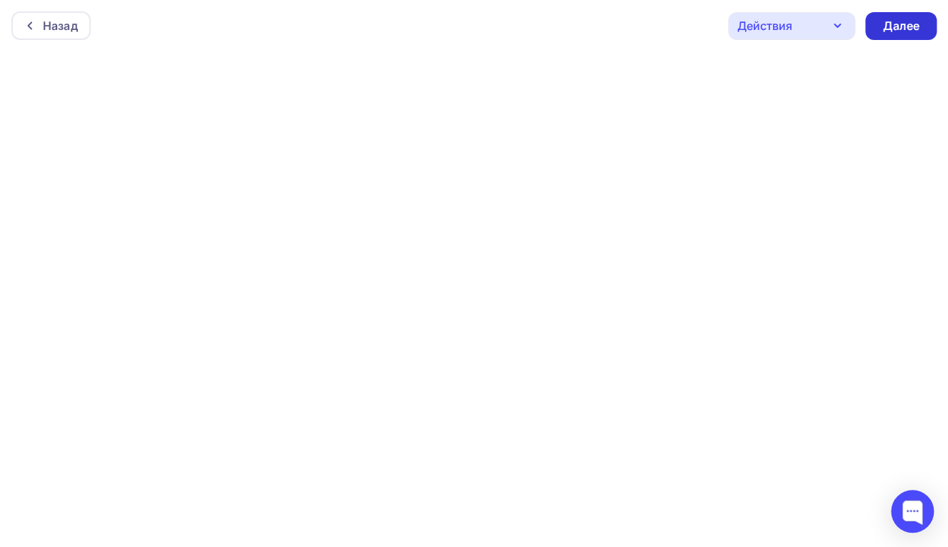
click at [903, 25] on div "Далее" at bounding box center [900, 26] width 37 height 16
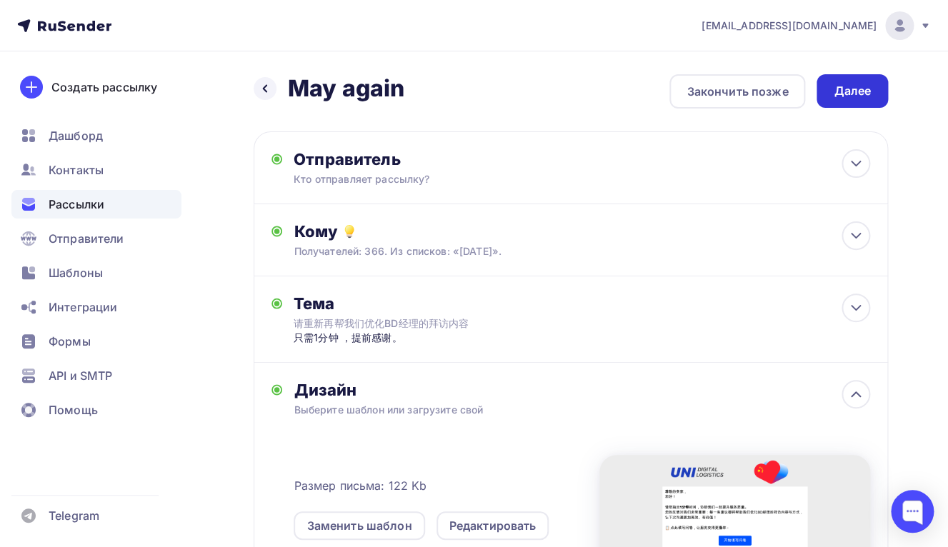
click at [844, 98] on div "Далее" at bounding box center [852, 91] width 37 height 16
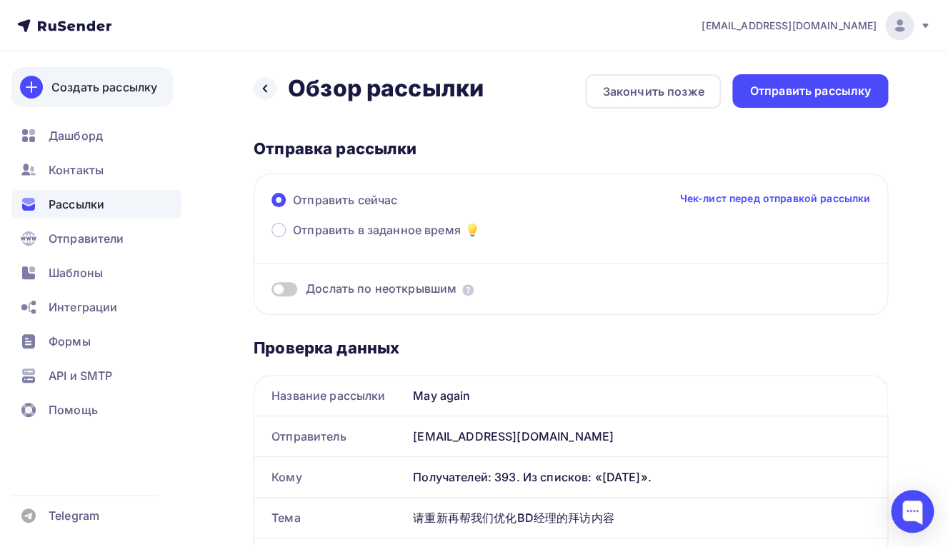
click at [27, 87] on icon at bounding box center [31, 87] width 10 height 0
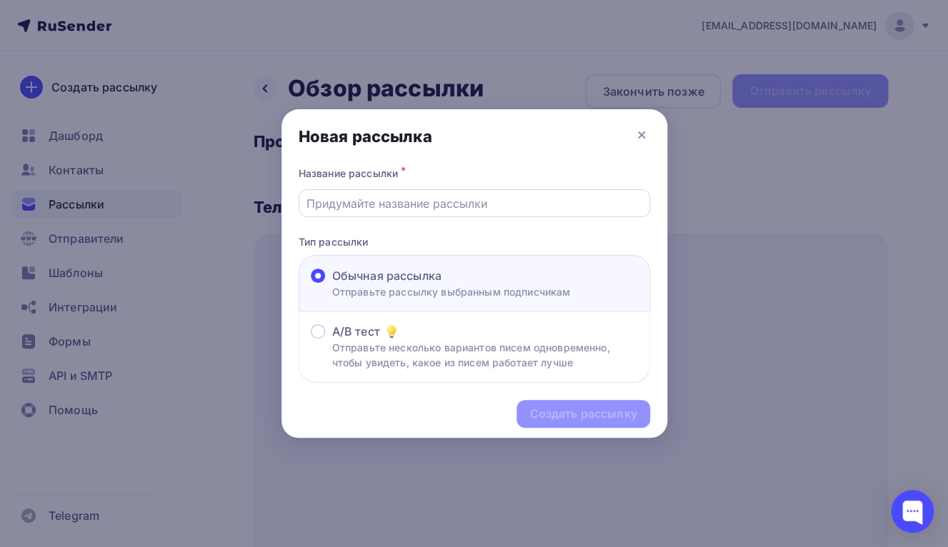
click at [426, 211] on input "text" at bounding box center [473, 203] width 335 height 17
type input "Д"
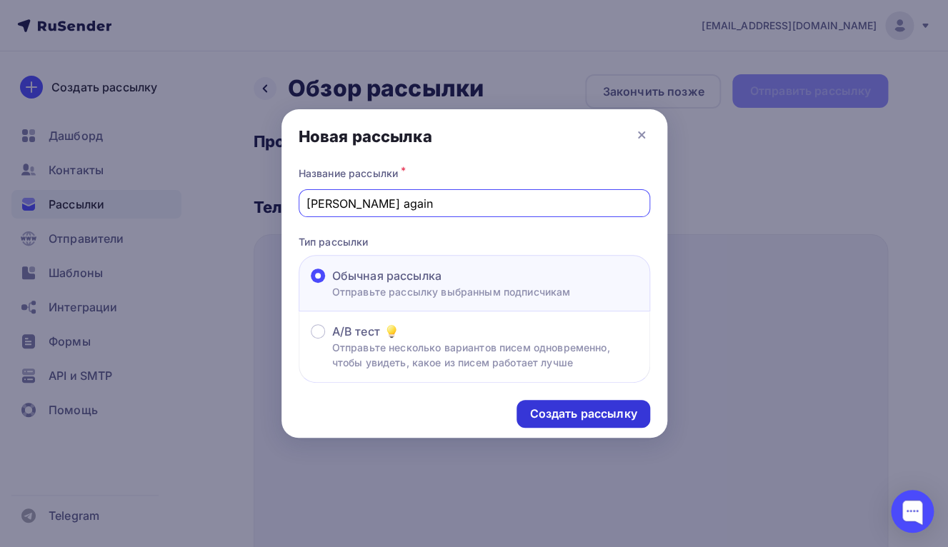
type input "[PERSON_NAME] again"
click at [565, 410] on div "Создать рассылку" at bounding box center [582, 414] width 107 height 16
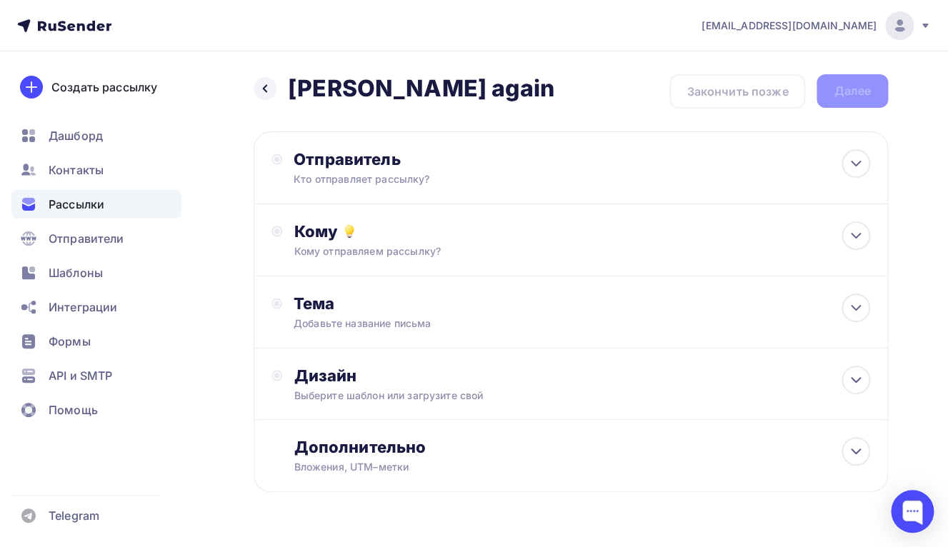
click at [384, 168] on div "Отправитель" at bounding box center [448, 159] width 309 height 20
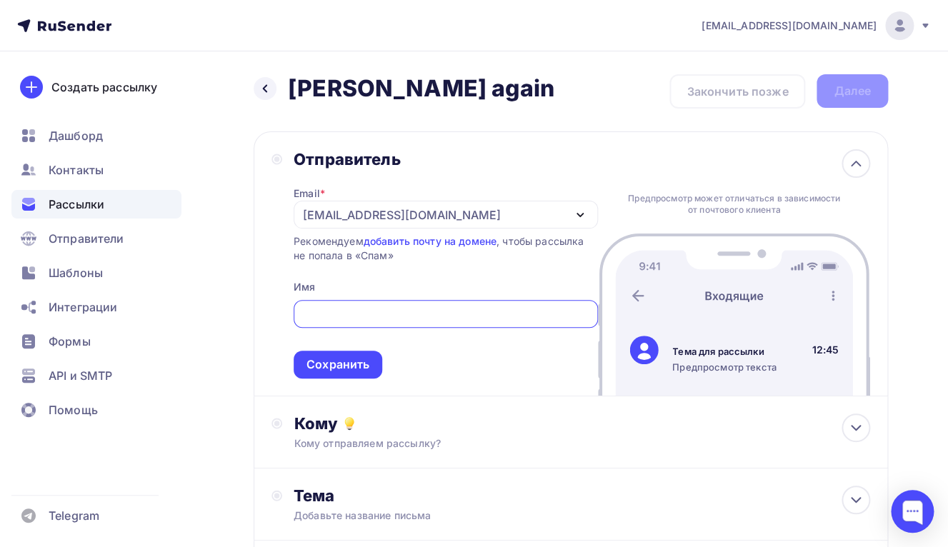
click at [396, 216] on div "[EMAIL_ADDRESS][DOMAIN_NAME]" at bounding box center [402, 214] width 198 height 17
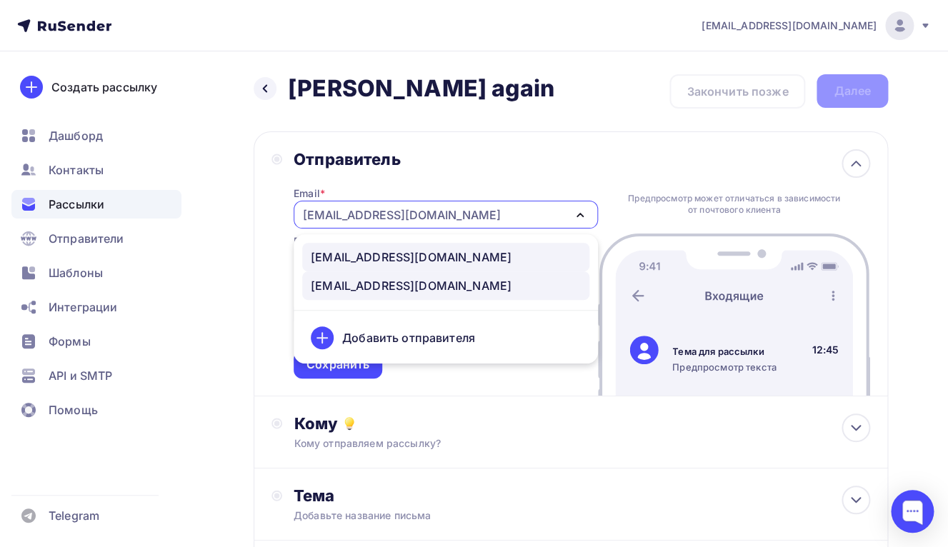
click at [390, 249] on div "[EMAIL_ADDRESS][DOMAIN_NAME]" at bounding box center [411, 257] width 201 height 17
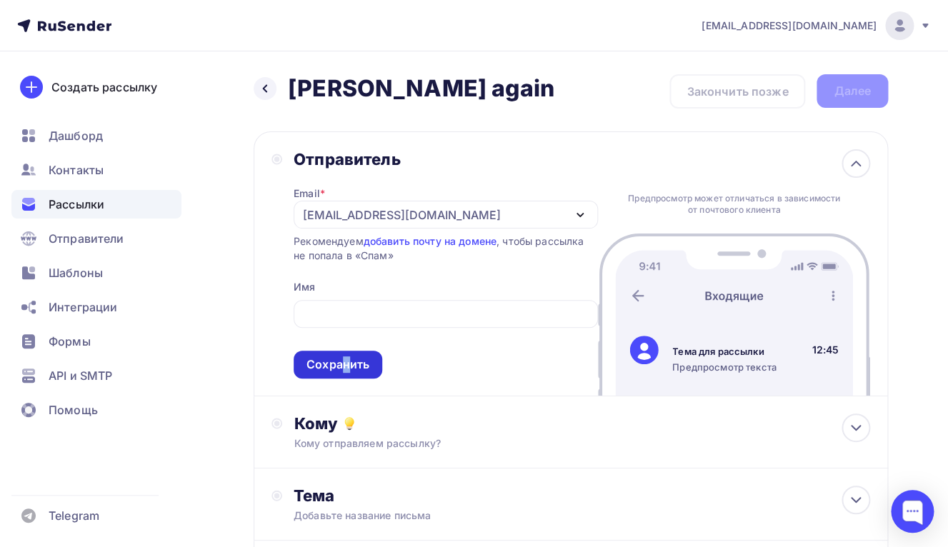
click at [347, 361] on div "Сохранить" at bounding box center [337, 365] width 63 height 16
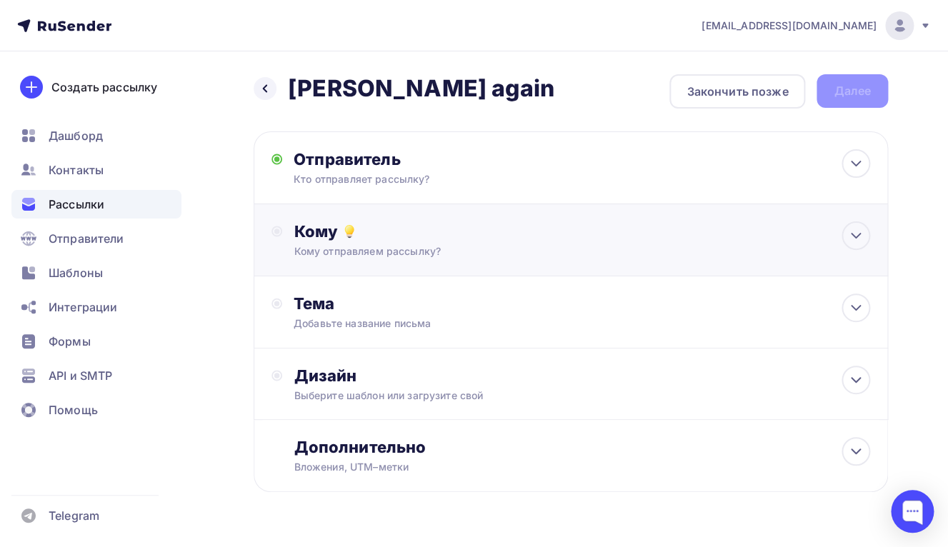
click at [343, 251] on div "Кому отправляем рассылку?" at bounding box center [553, 251] width 519 height 14
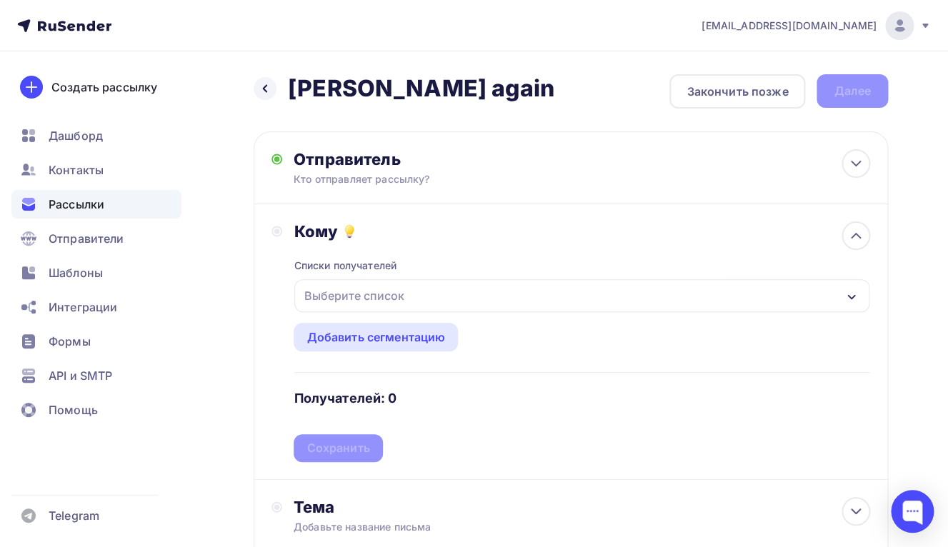
click at [364, 311] on div "Выберите список" at bounding box center [581, 295] width 575 height 33
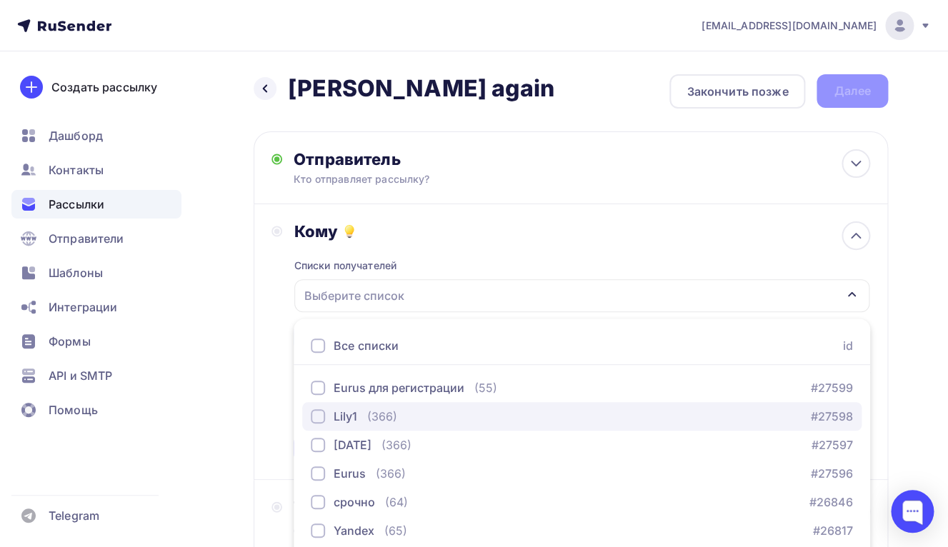
click at [316, 411] on div "button" at bounding box center [318, 416] width 14 height 14
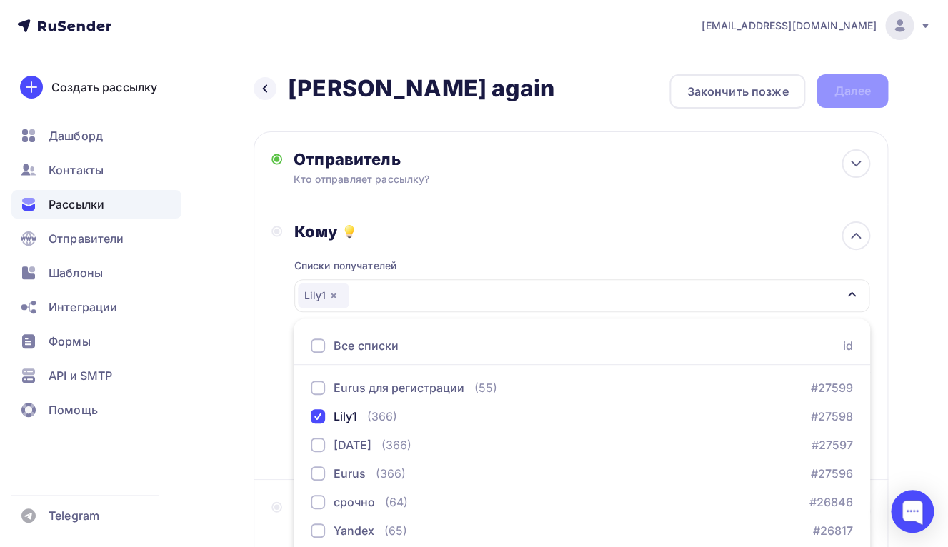
click at [281, 404] on div "Кому Списки получателей Lily1 Все списки id Eurus для регистрации (55) #27599 L…" at bounding box center [570, 341] width 599 height 241
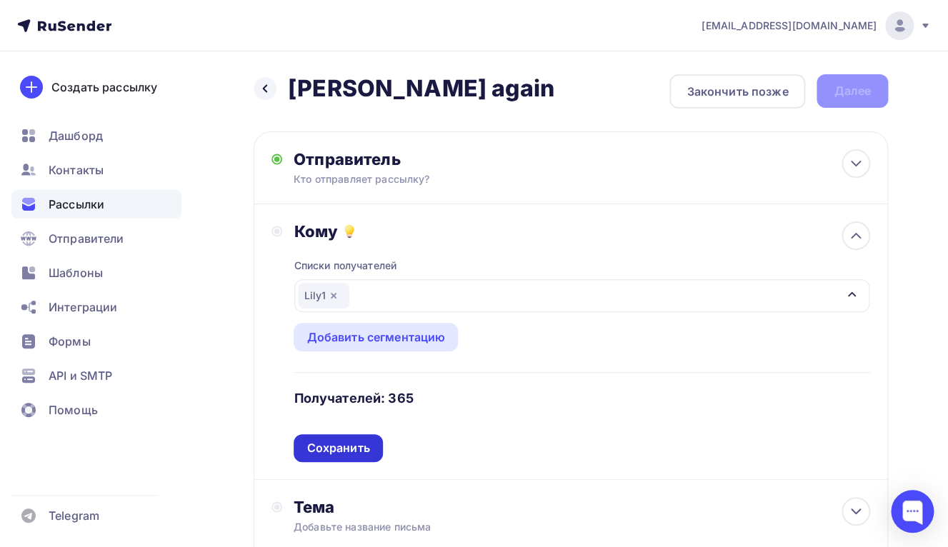
click at [324, 450] on div "Сохранить" at bounding box center [337, 448] width 63 height 16
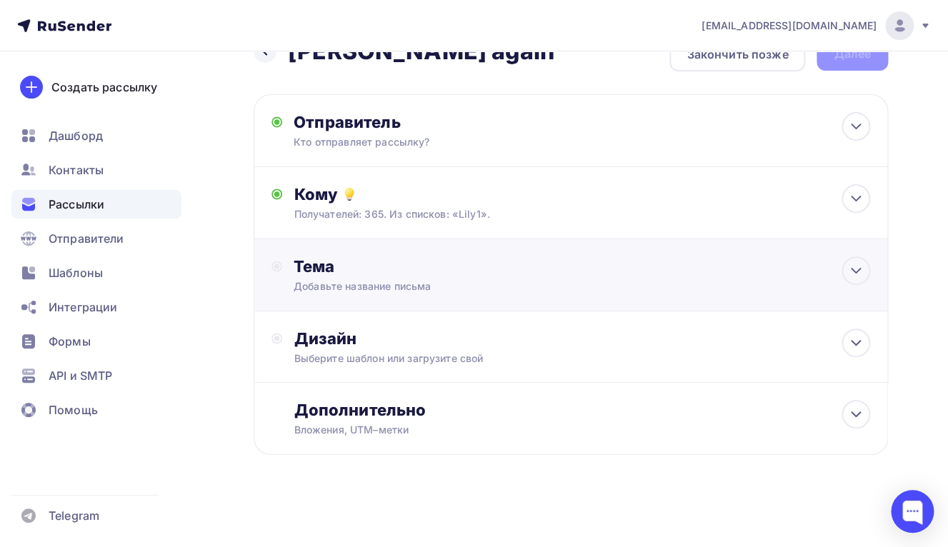
click at [335, 288] on div "Добавьте название письма" at bounding box center [421, 286] width 254 height 14
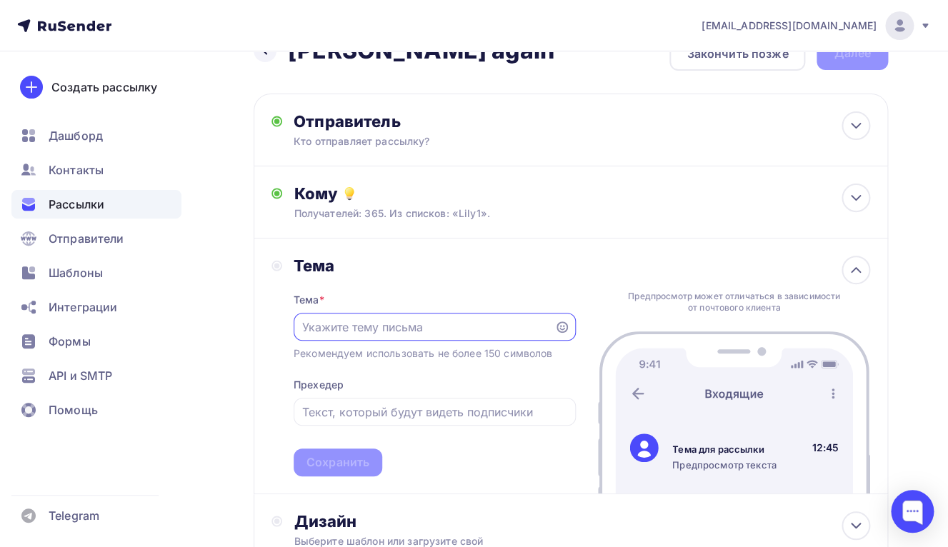
click at [364, 328] on input "text" at bounding box center [423, 327] width 244 height 17
paste input "请重新再帮我们优化BD经理的拜访内容 。"
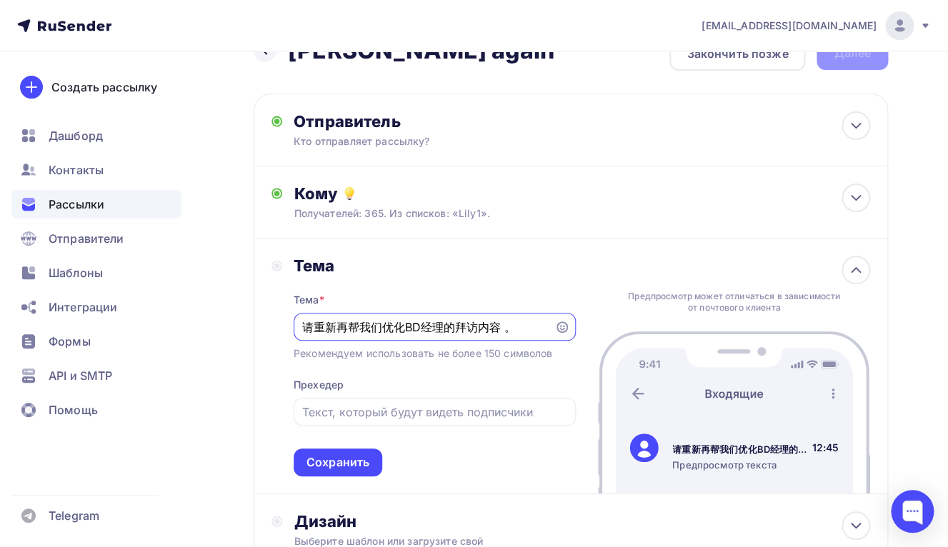
type input "请重新再帮我们优化BD经理的拜访内容 。"
click at [371, 412] on input "text" at bounding box center [434, 412] width 266 height 17
paste input "只需1分钟 ，提前感谢。"
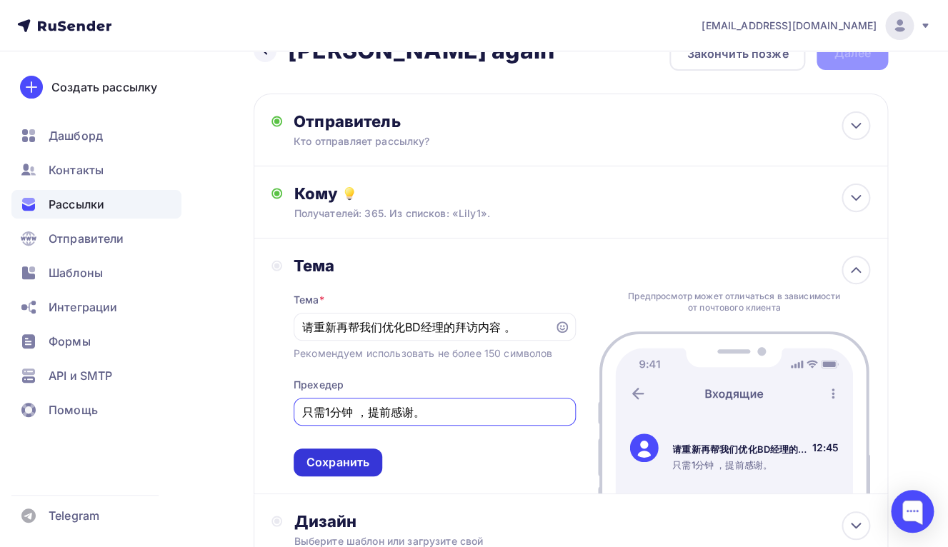
type input "只需1分钟 ，提前感谢。"
click at [357, 465] on div "Сохранить" at bounding box center [337, 462] width 63 height 16
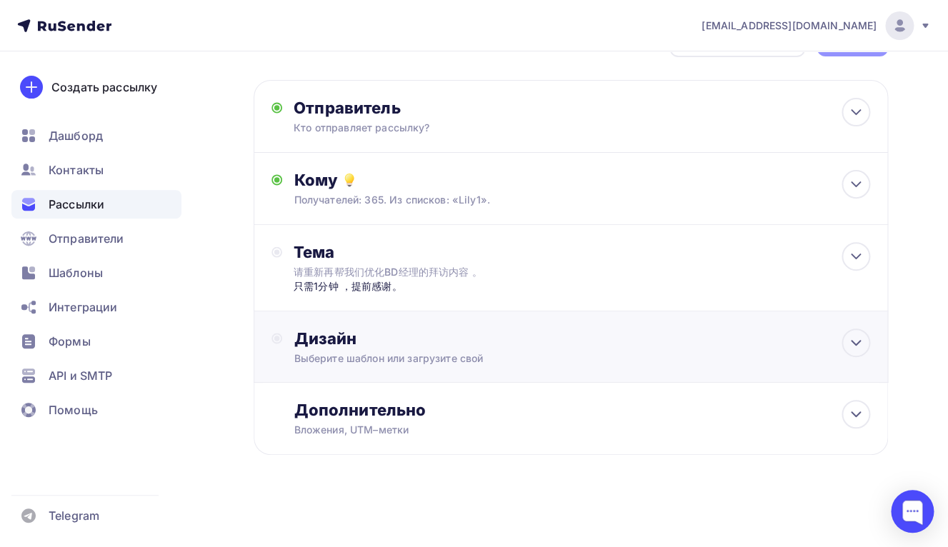
click at [369, 349] on div "Дизайн Выберите шаблон или загрузите свой" at bounding box center [582, 347] width 577 height 37
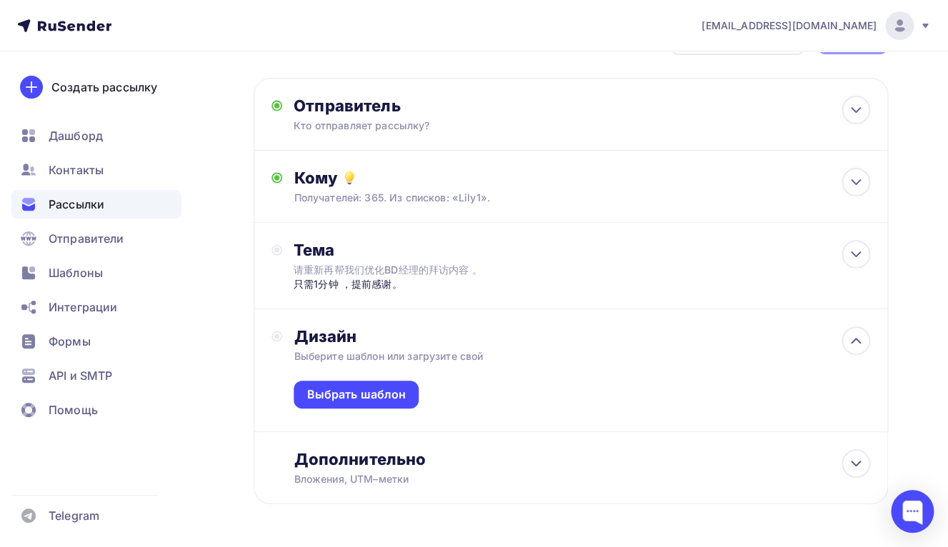
scroll to position [54, 0]
click at [347, 389] on div "Выбрать шаблон" at bounding box center [355, 394] width 99 height 16
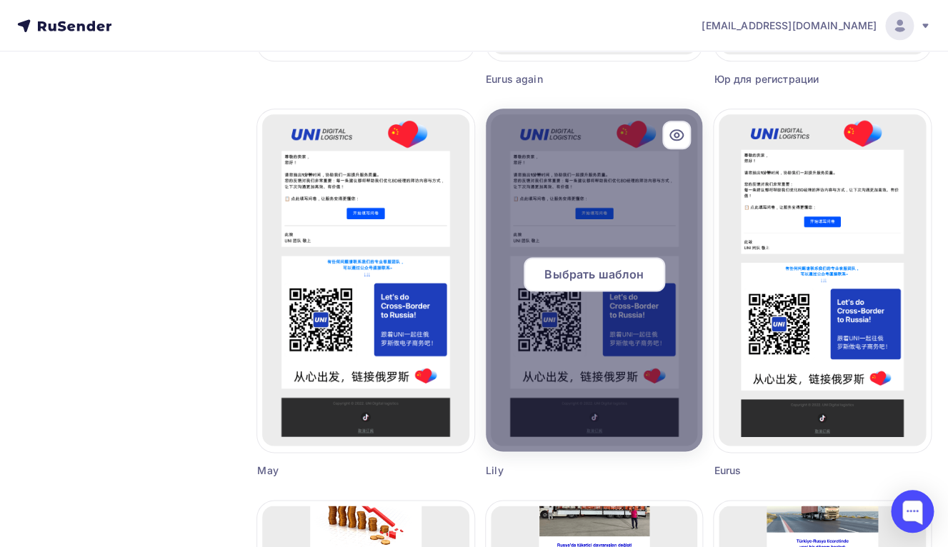
scroll to position [468, 0]
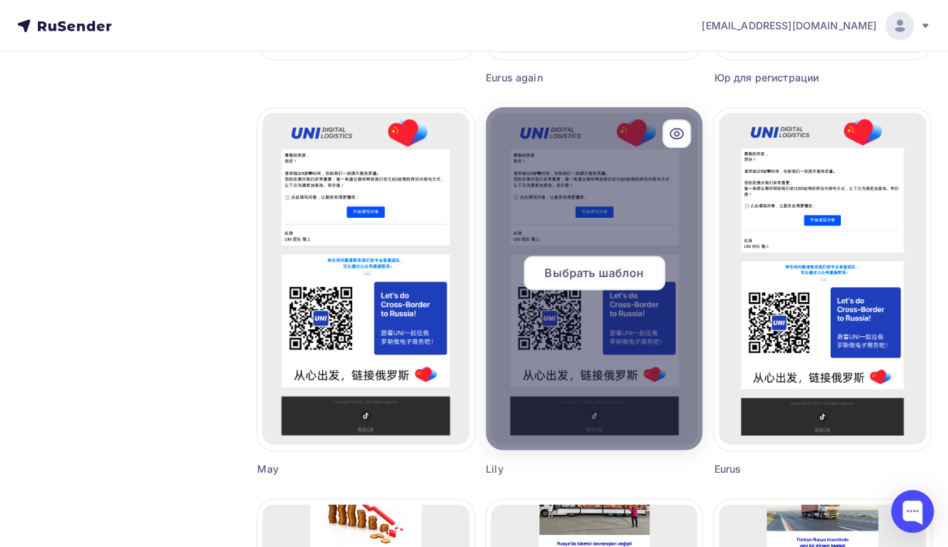
click at [610, 349] on div at bounding box center [594, 278] width 217 height 343
click at [591, 284] on div "Выбрать шаблон" at bounding box center [594, 273] width 141 height 34
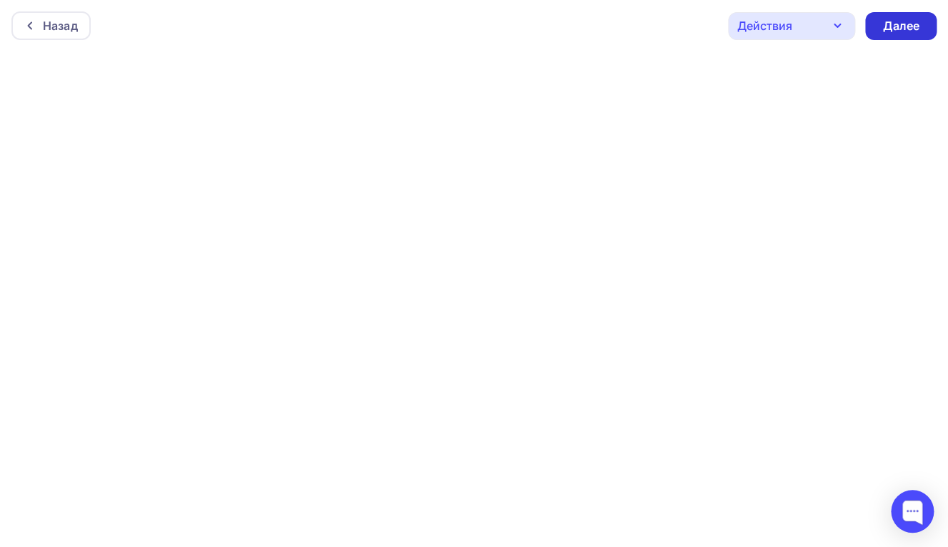
click at [902, 32] on div "Далее" at bounding box center [900, 26] width 37 height 16
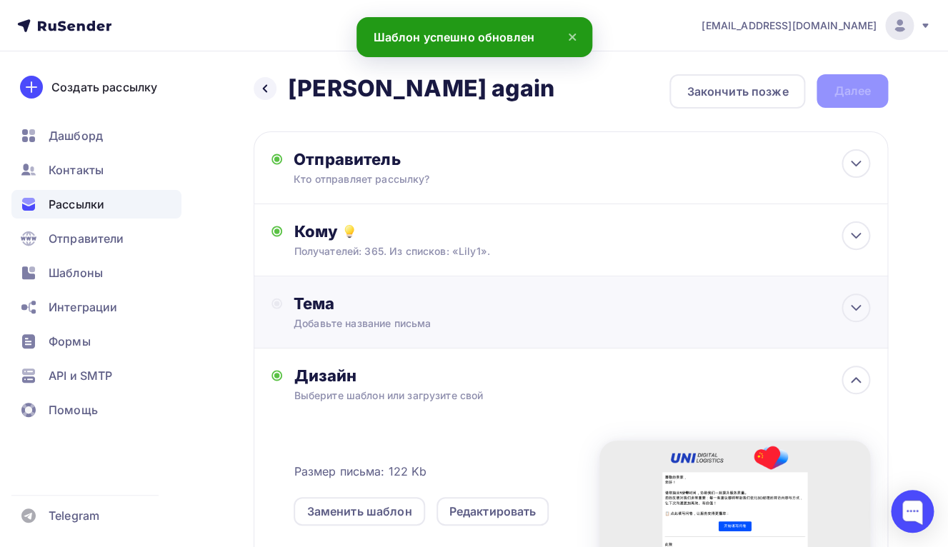
click at [487, 319] on div "Добавьте название письма" at bounding box center [421, 323] width 254 height 14
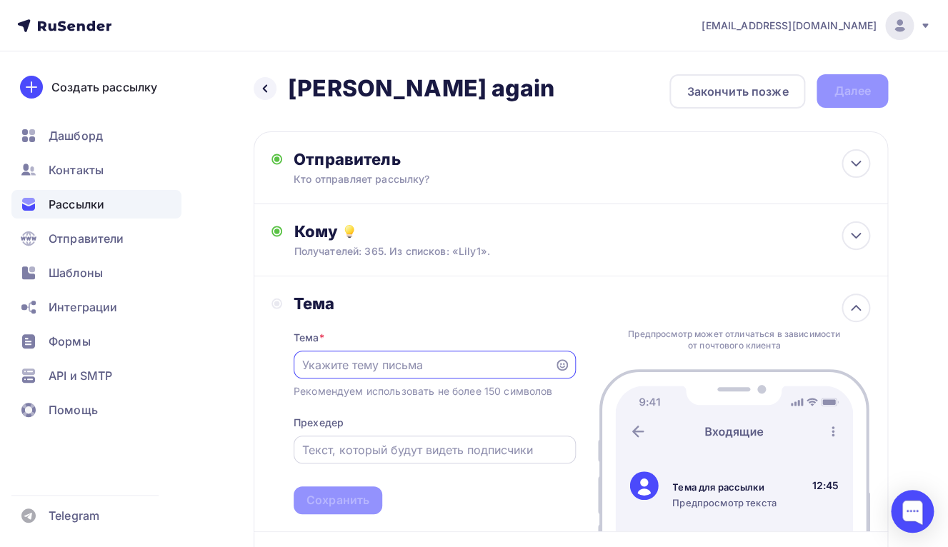
click at [347, 445] on input "text" at bounding box center [434, 450] width 266 height 17
type input "v"
paste input "只需1分钟 ，提前感谢。"
type input "只需1分钟 ，提前感谢。"
click at [376, 381] on div "Тема * Рекомендуем использовать не более 150 символов Прехедер 只需1分钟 ，提前感谢。 Сох…" at bounding box center [435, 414] width 282 height 201
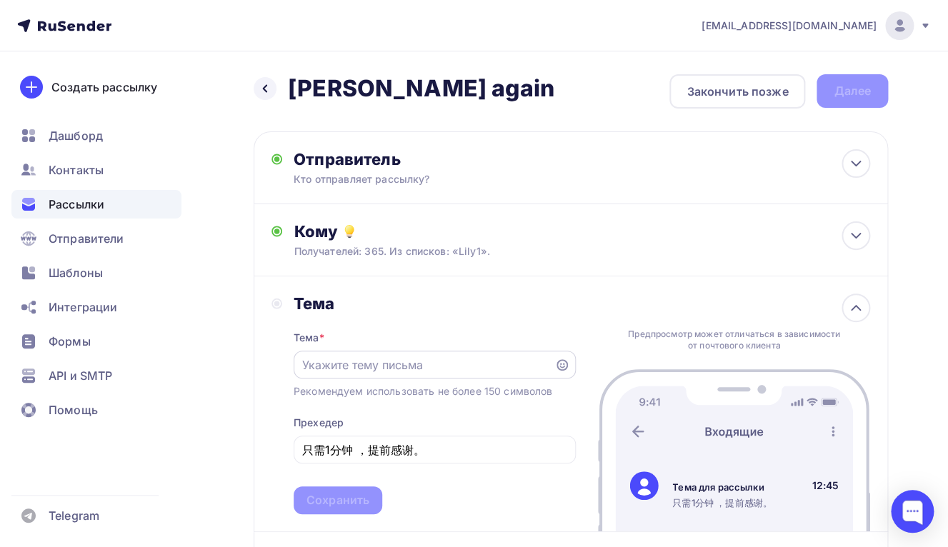
click at [377, 373] on input "text" at bounding box center [423, 365] width 244 height 17
paste input "请重新再帮我们优化BD经理的拜访内容 。"
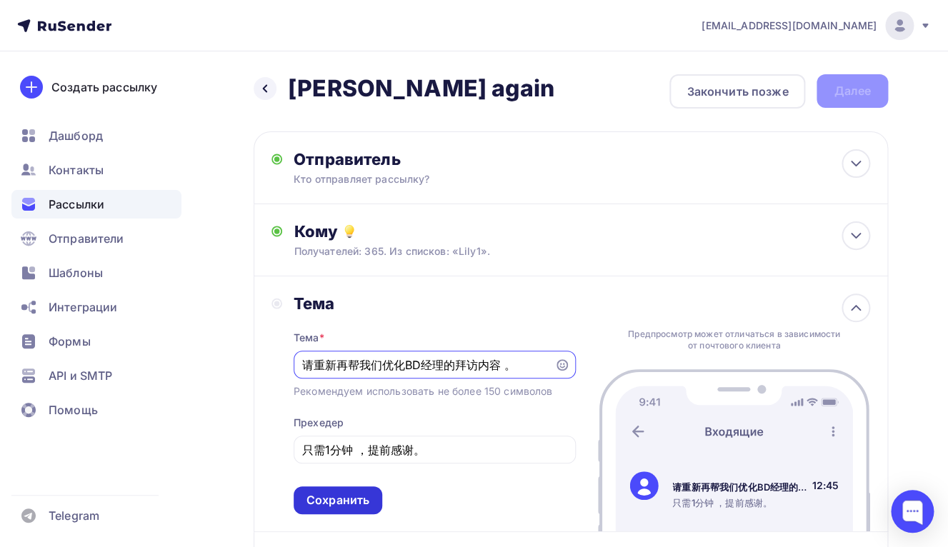
type input "请重新再帮我们优化BD经理的拜访内容 。"
click at [358, 508] on div "Сохранить" at bounding box center [337, 500] width 63 height 16
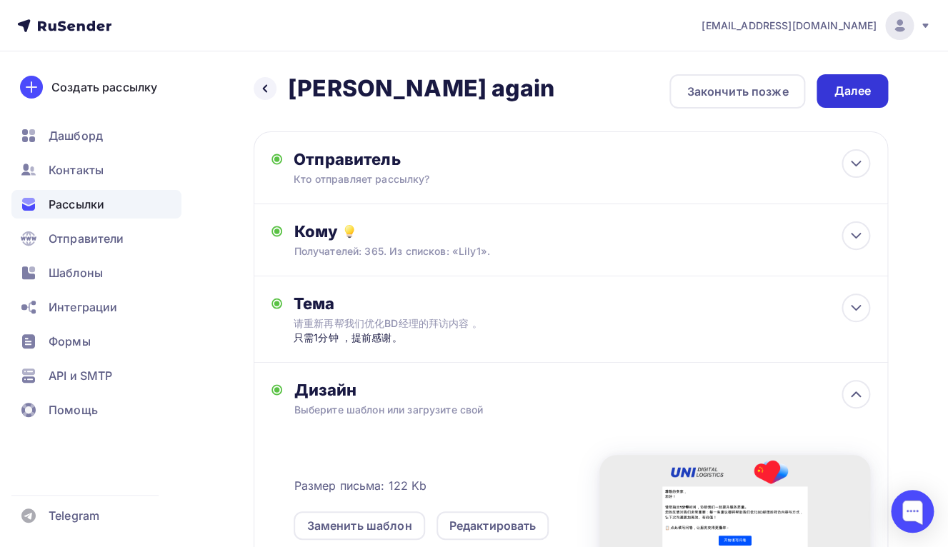
click at [839, 95] on div "Далее" at bounding box center [852, 91] width 37 height 16
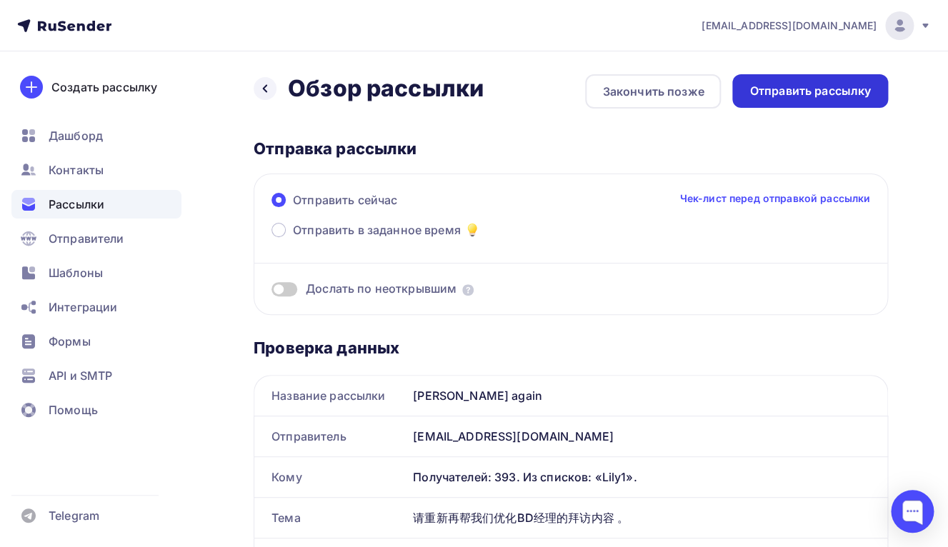
click at [787, 97] on div "Отправить рассылку" at bounding box center [809, 91] width 121 height 16
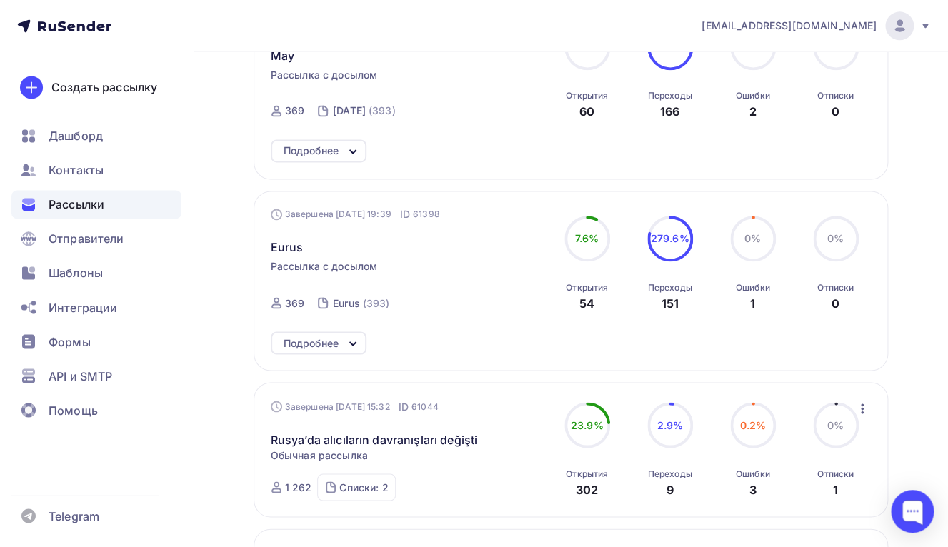
scroll to position [674, 0]
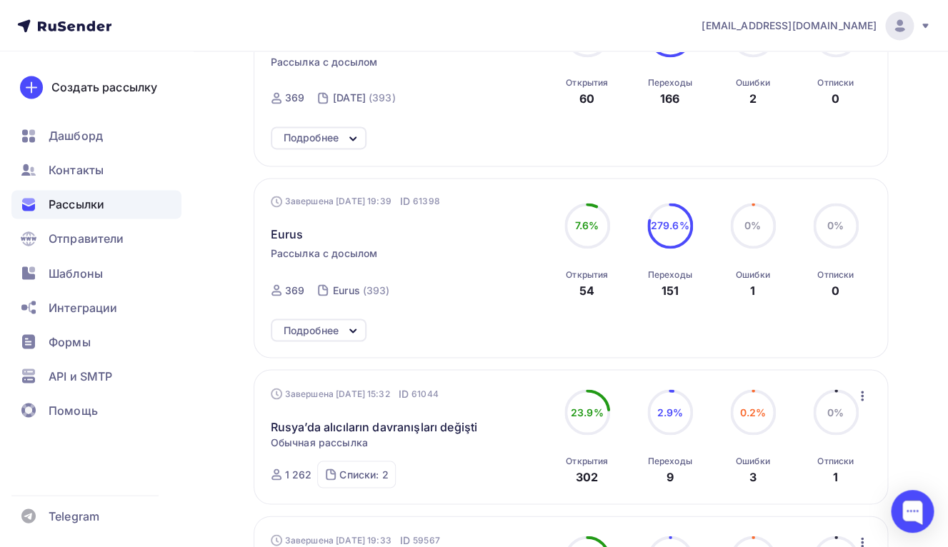
click at [313, 252] on span "Рассылка с досылом" at bounding box center [324, 253] width 107 height 14
click at [289, 243] on span "Eurus" at bounding box center [287, 234] width 33 height 17
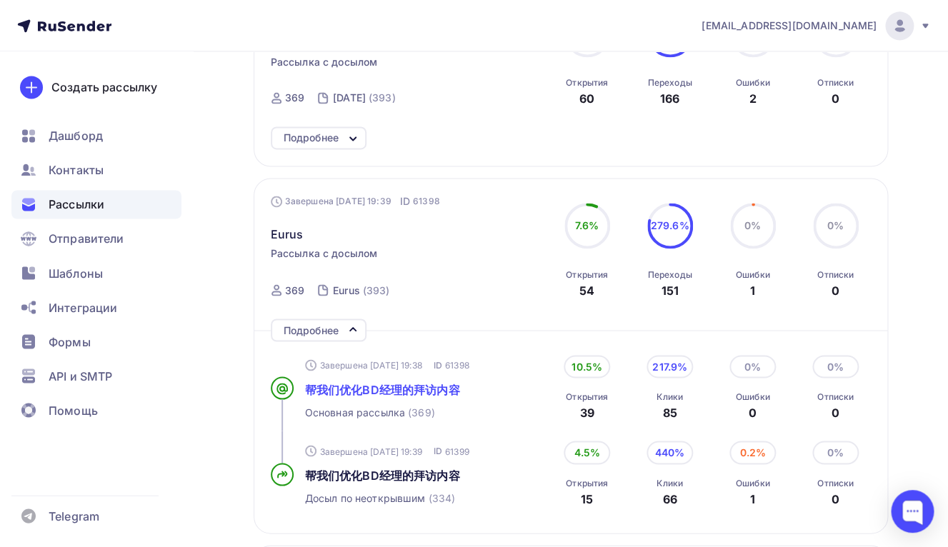
click at [339, 396] on span "帮我们优化BD经理的拜访内容" at bounding box center [382, 389] width 155 height 14
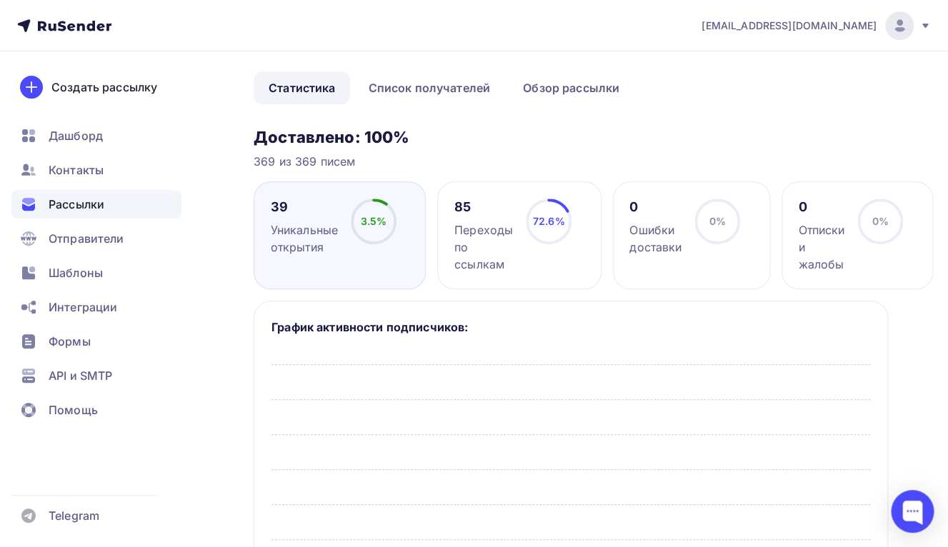
scroll to position [92, 0]
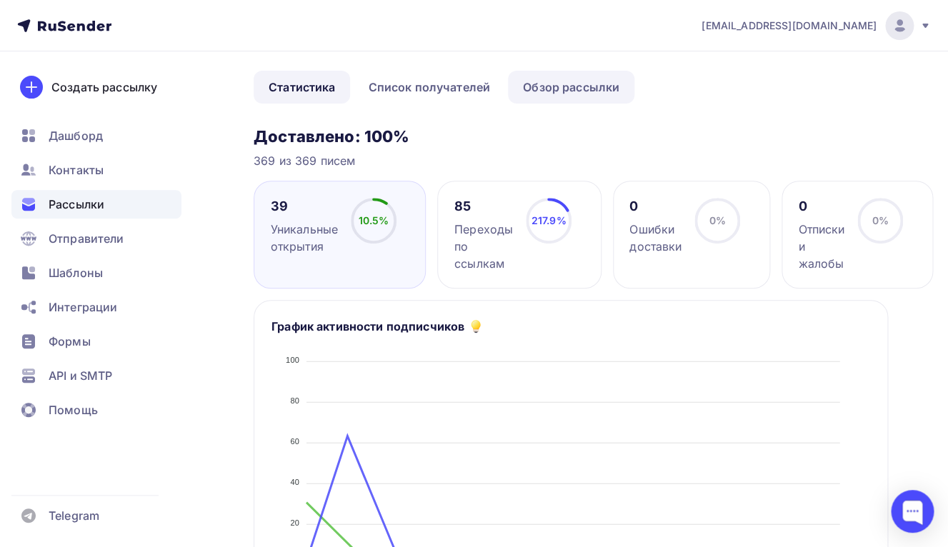
click at [542, 74] on link "Обзор рассылки" at bounding box center [571, 87] width 126 height 33
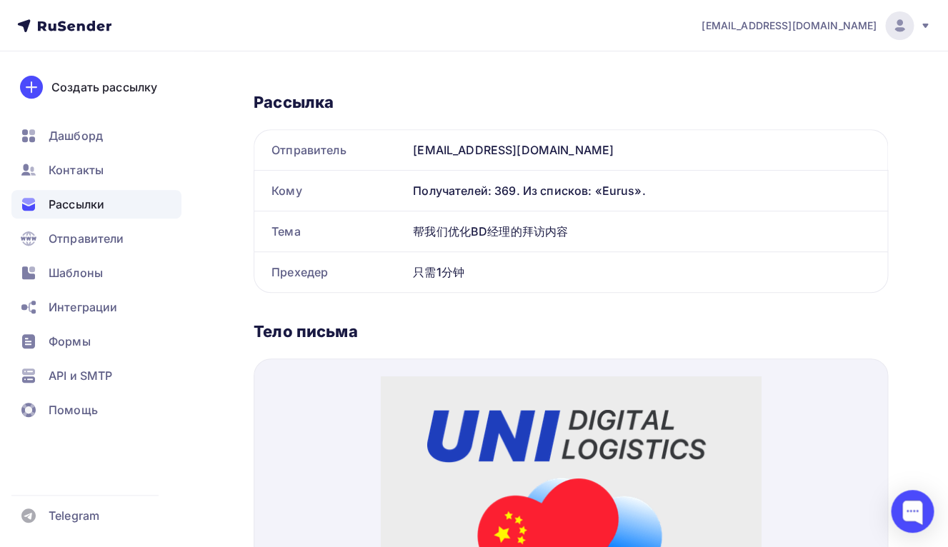
scroll to position [151, 0]
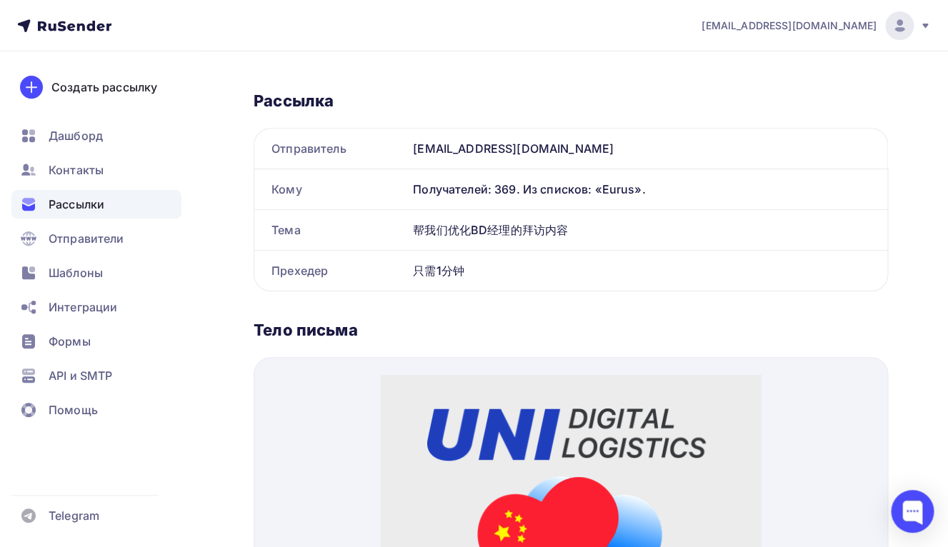
drag, startPoint x: 571, startPoint y: 231, endPoint x: 390, endPoint y: 232, distance: 180.8
click at [390, 232] on div "Тема 帮我们优化BD经理的拜访内容" at bounding box center [570, 230] width 633 height 40
copy div "Тема 帮我们优化BD经理的拜访内容"
drag, startPoint x: 472, startPoint y: 275, endPoint x: 379, endPoint y: 273, distance: 93.6
click at [379, 273] on div "Прехедер 只需1分钟" at bounding box center [570, 271] width 633 height 40
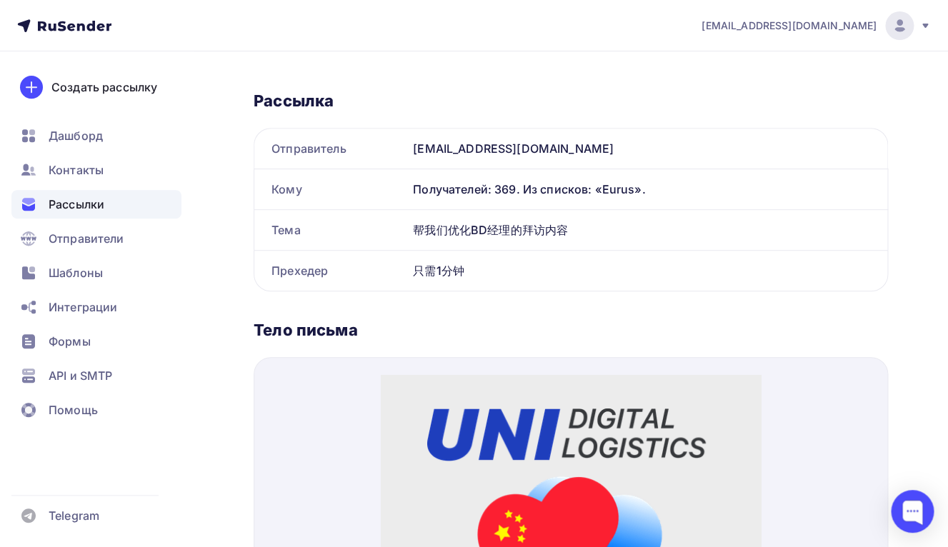
copy div "Прехедер 只需1分钟"
